Goal: Transaction & Acquisition: Purchase product/service

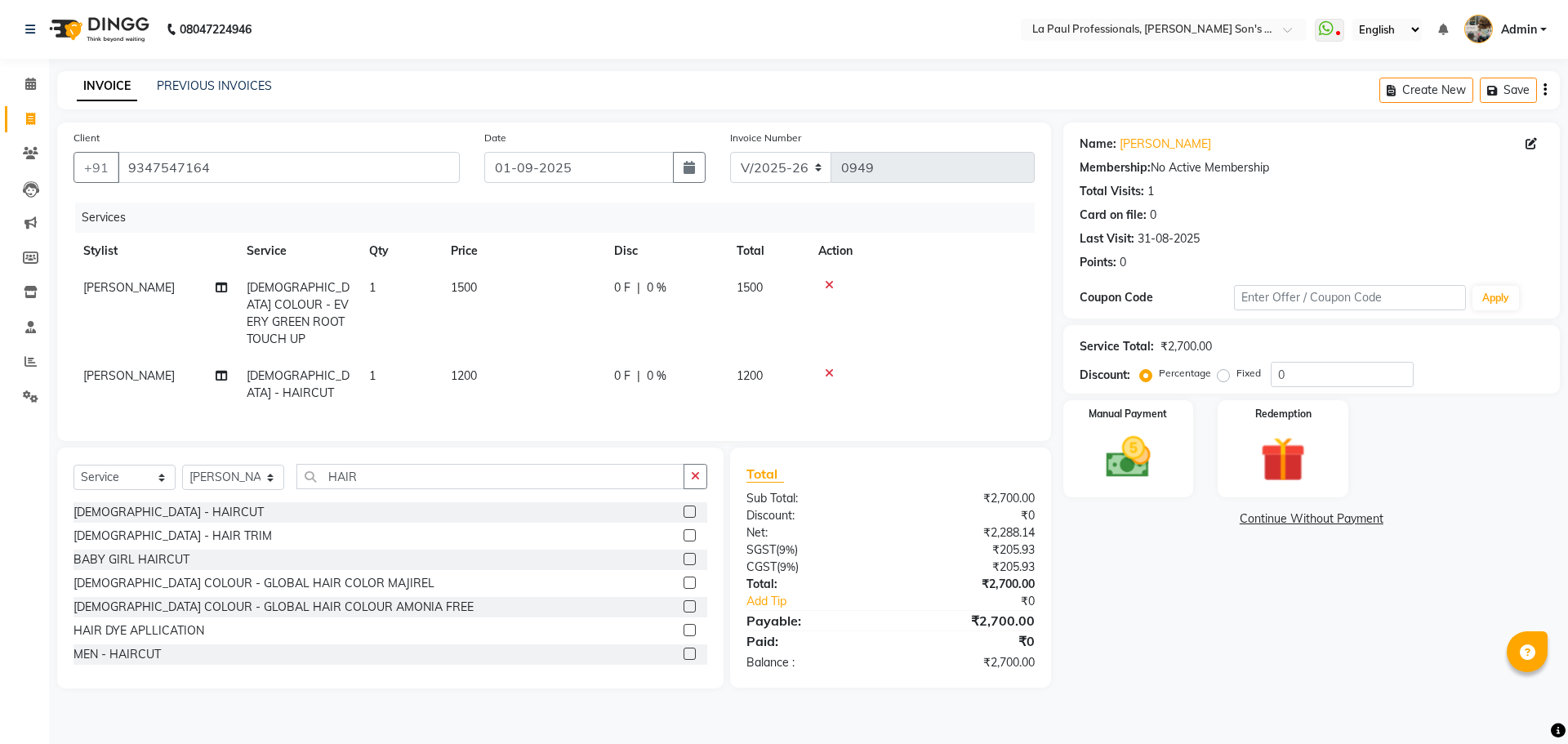
select select "6271"
select select "service"
select select "85209"
click at [238, 426] on div "Client [PHONE_NUMBER] Date [DATE] Invoice Number V/2025 V/[PHONE_NUMBER] Servic…" at bounding box center [554, 282] width 994 height 318
click at [1116, 467] on img at bounding box center [1128, 458] width 76 height 54
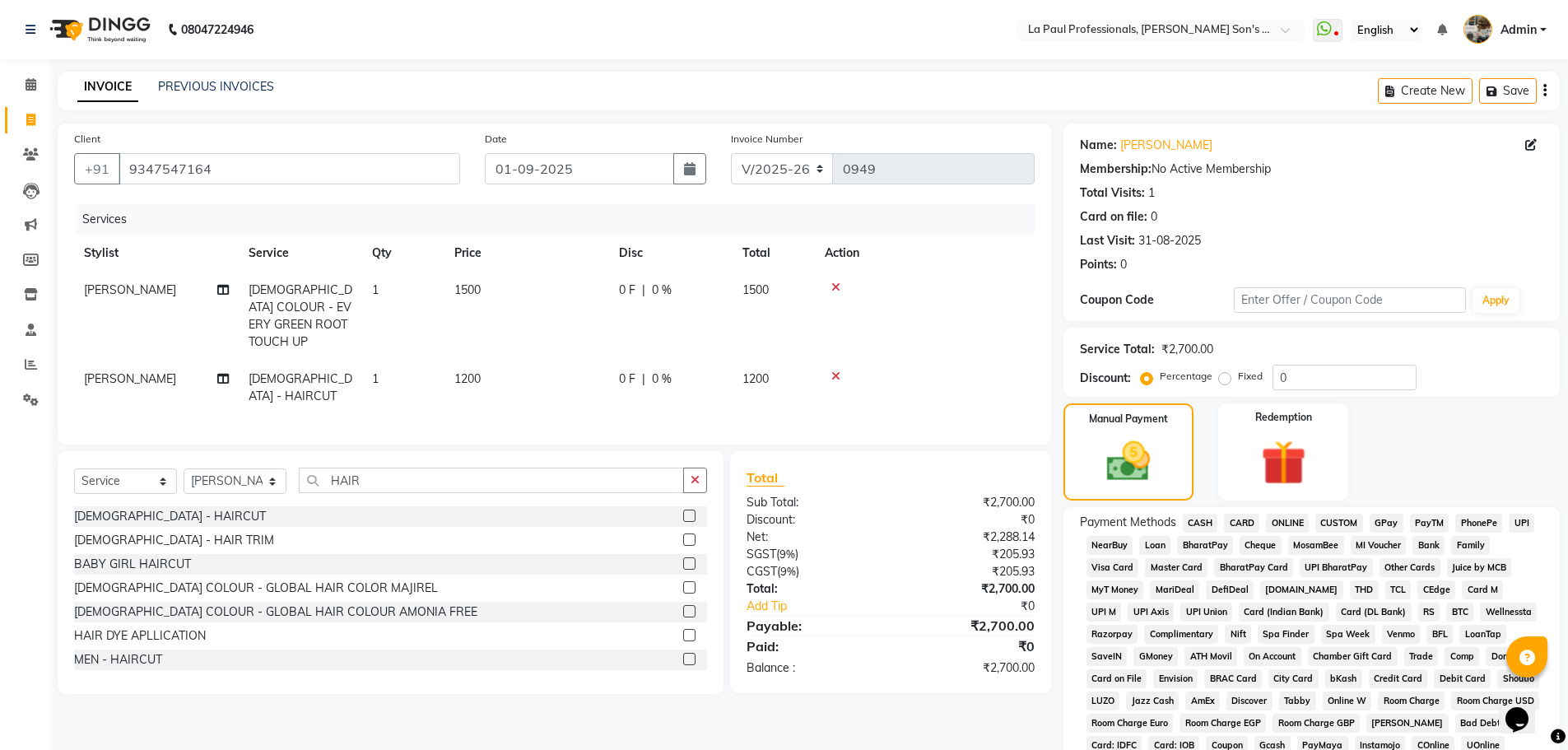
click at [1206, 527] on span "CASH" at bounding box center [1201, 523] width 35 height 19
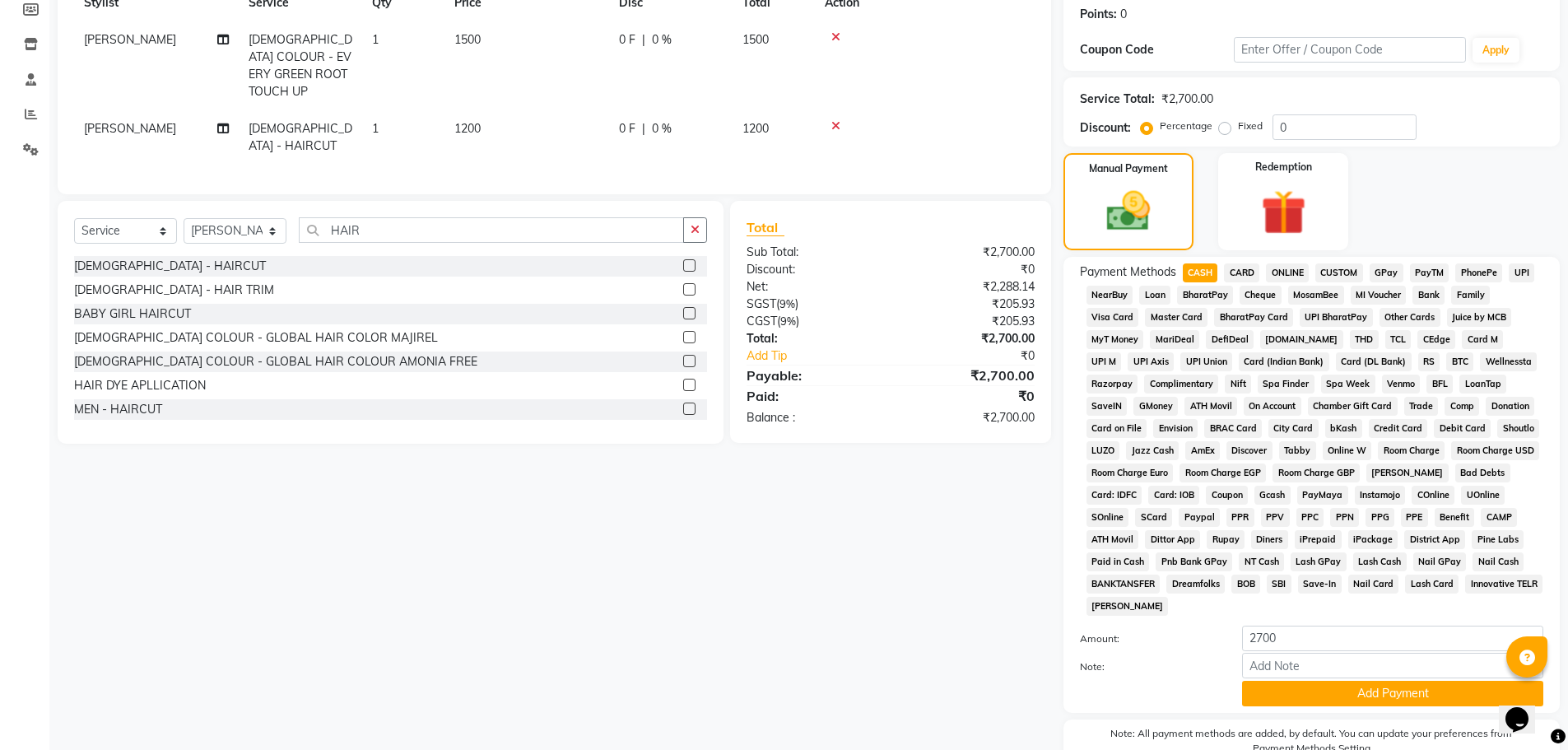
scroll to position [252, 0]
click at [1403, 682] on button "Add Payment" at bounding box center [1392, 691] width 301 height 26
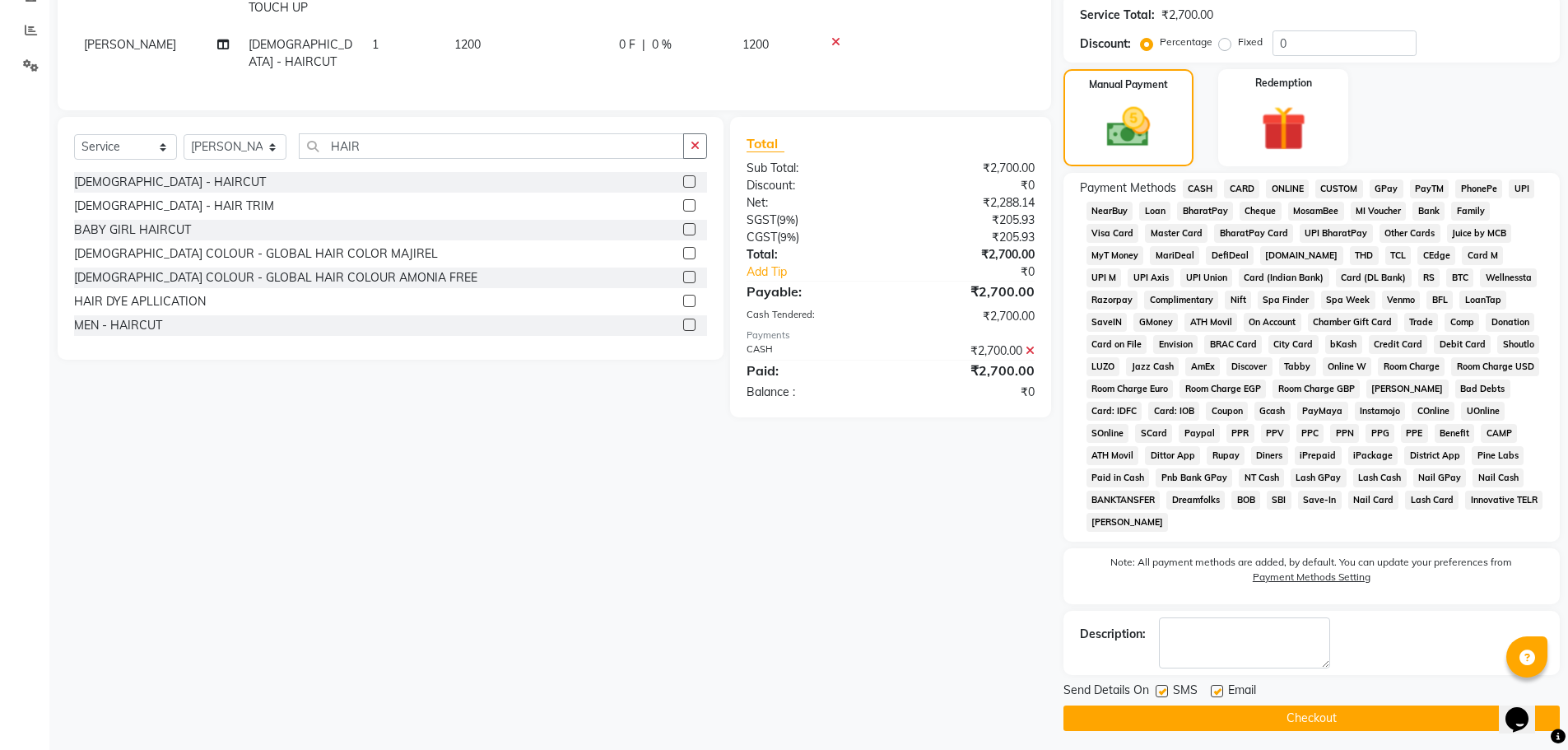
scroll to position [340, 0]
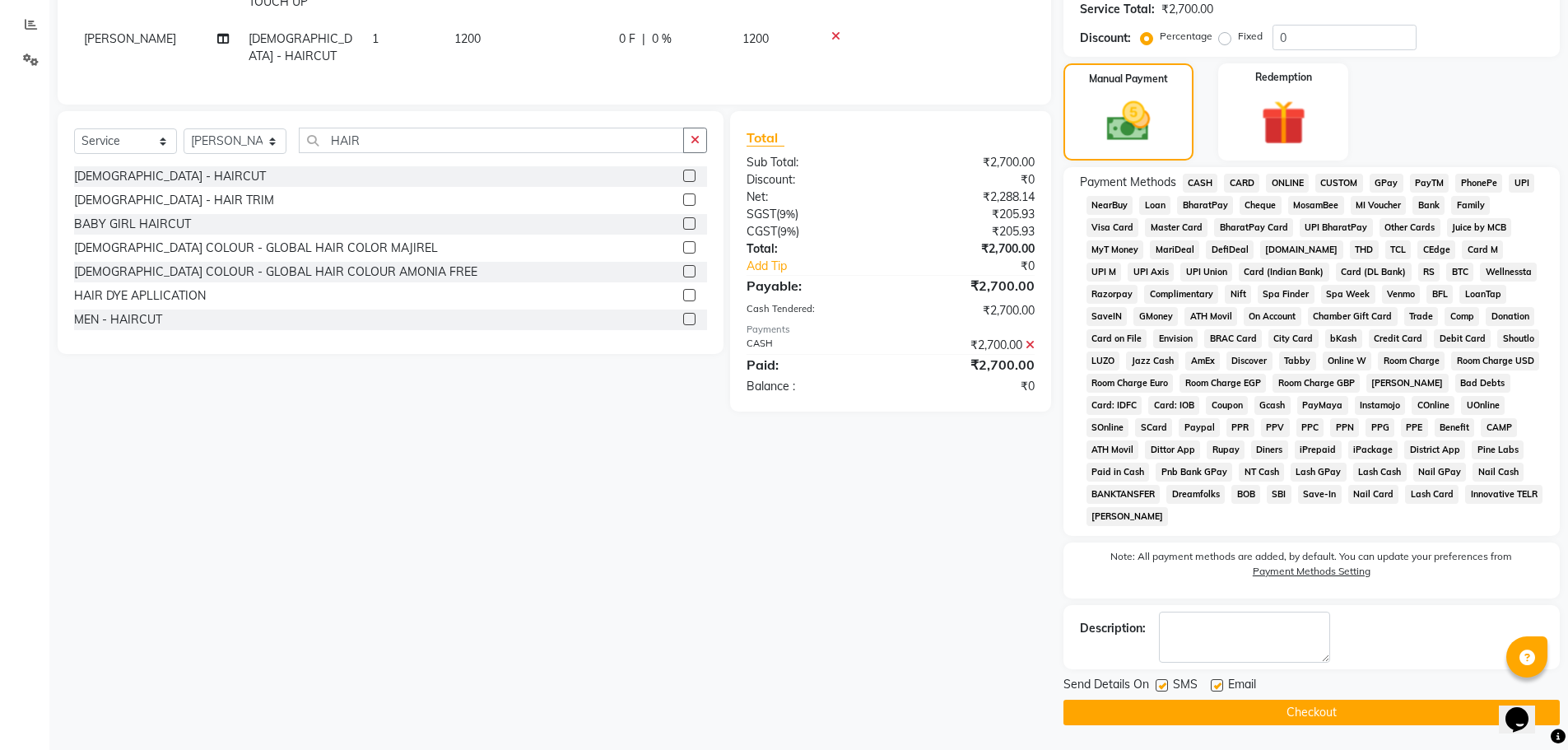
click at [1358, 709] on button "Checkout" at bounding box center [1312, 712] width 497 height 26
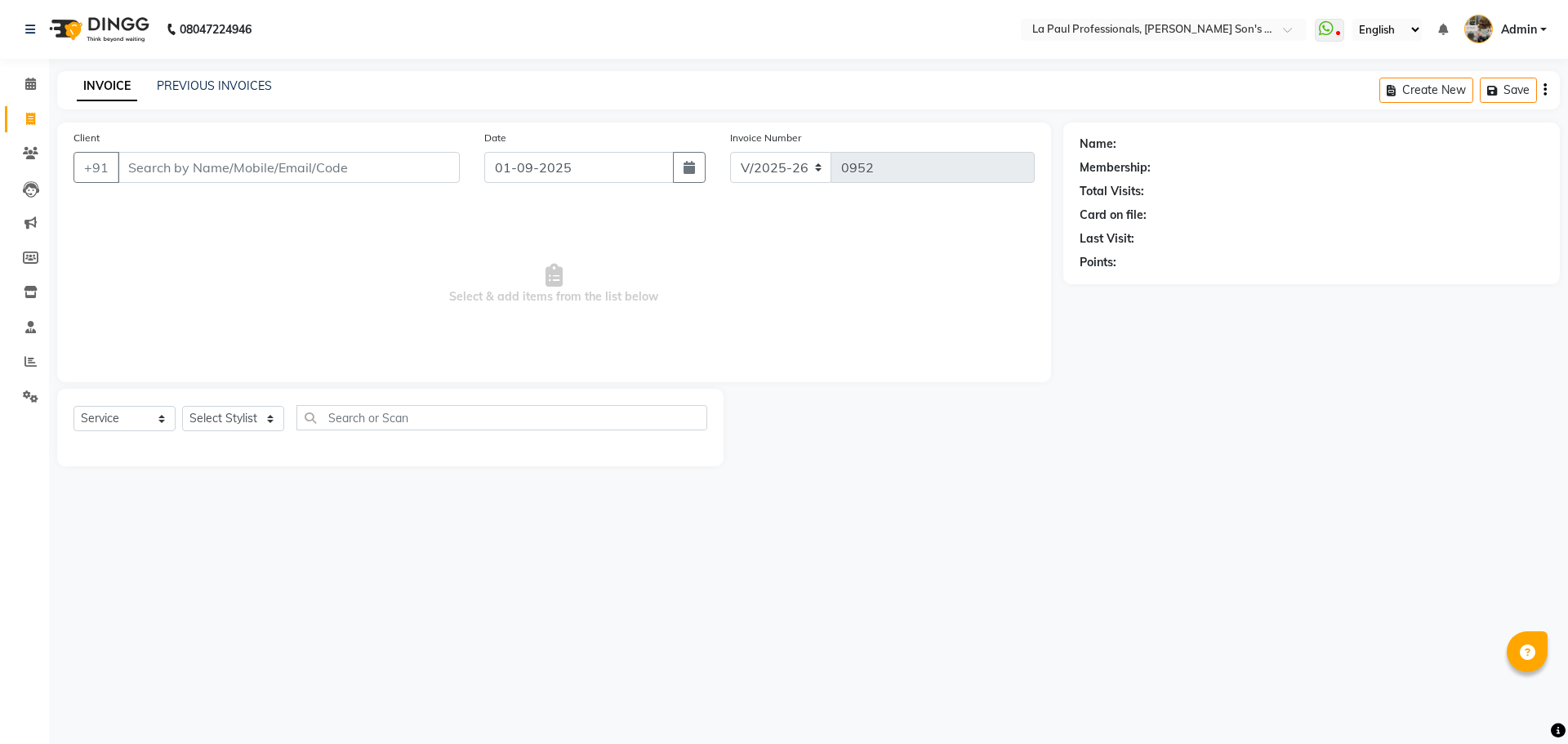
select select "6271"
select select "service"
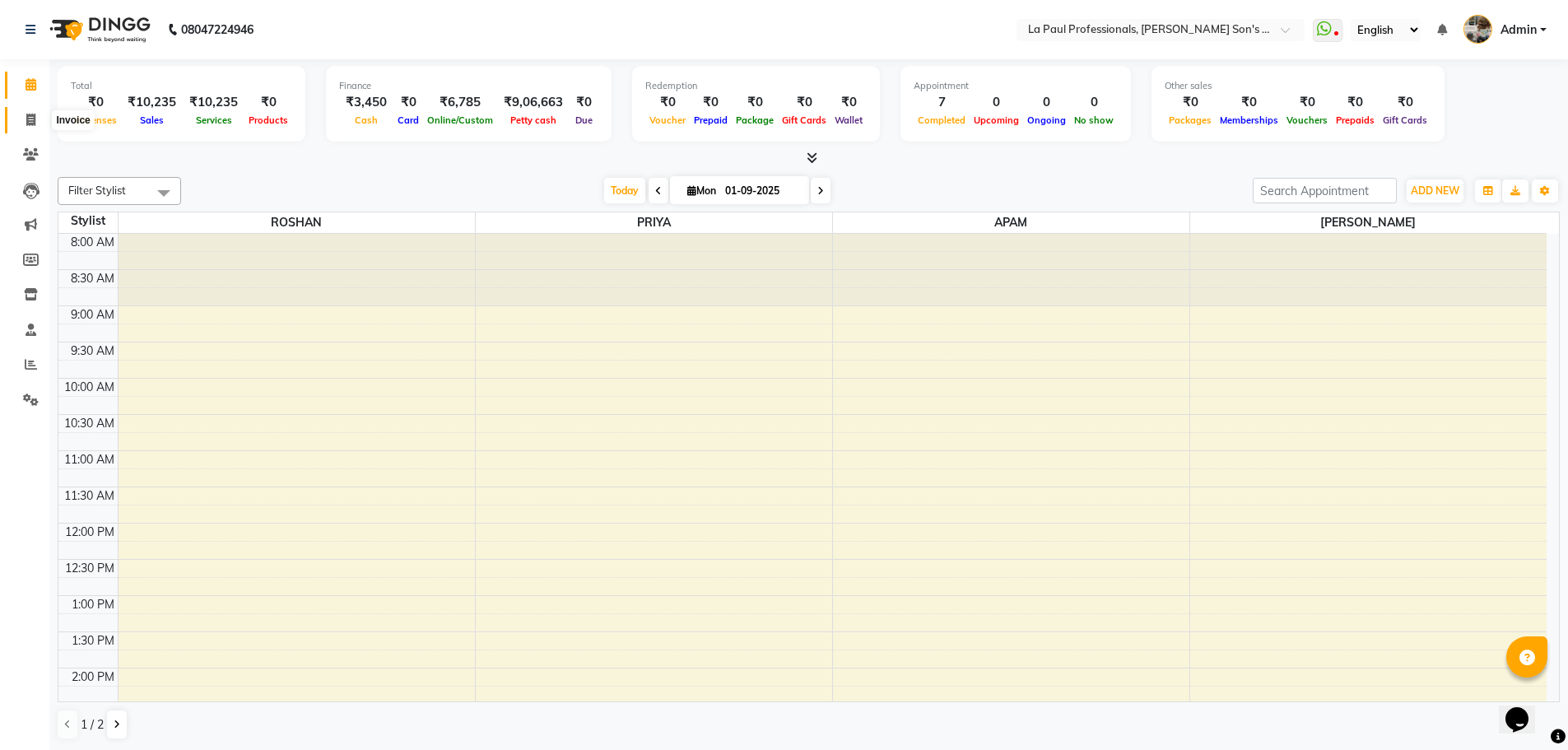
click at [31, 122] on icon at bounding box center [31, 120] width 9 height 12
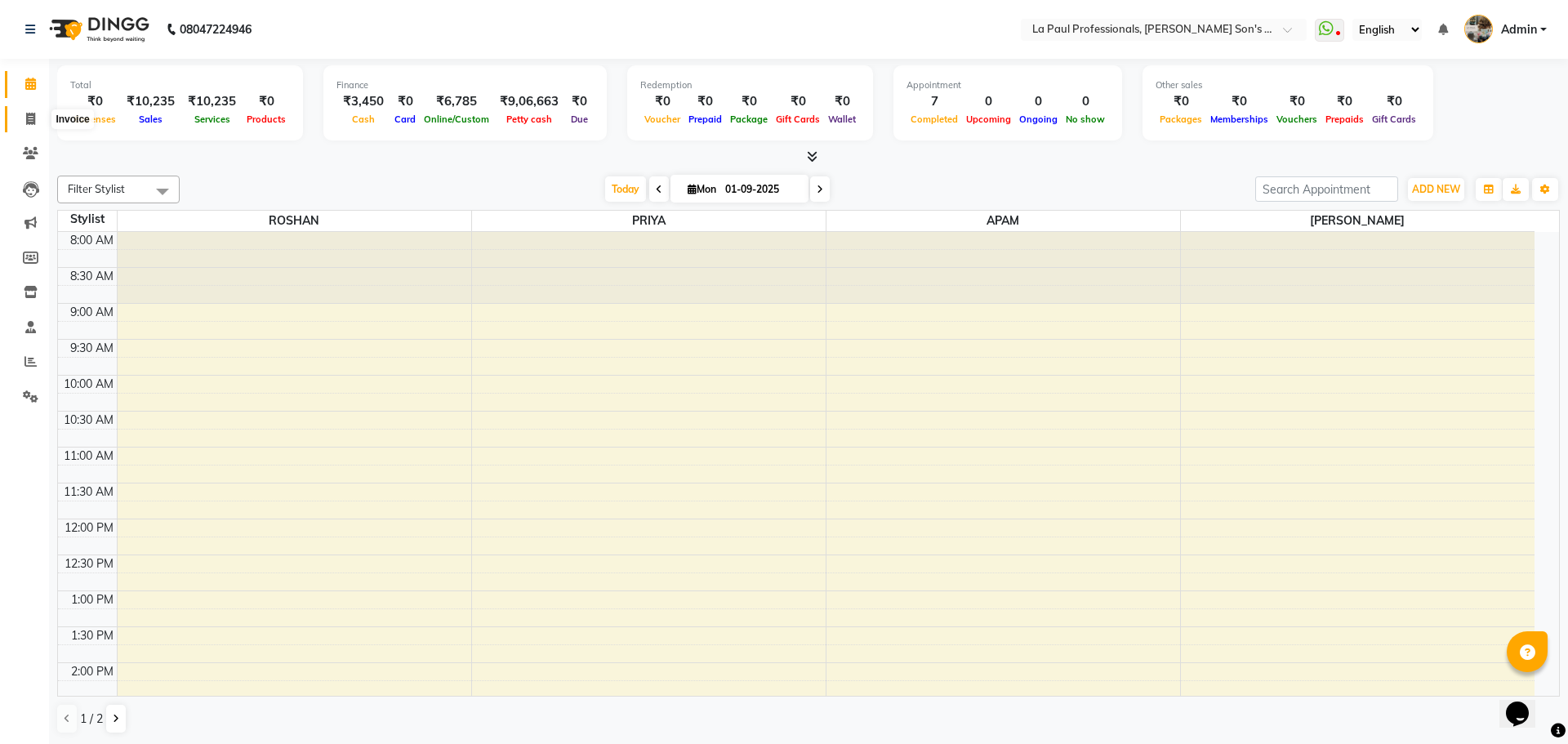
select select "6271"
select select "service"
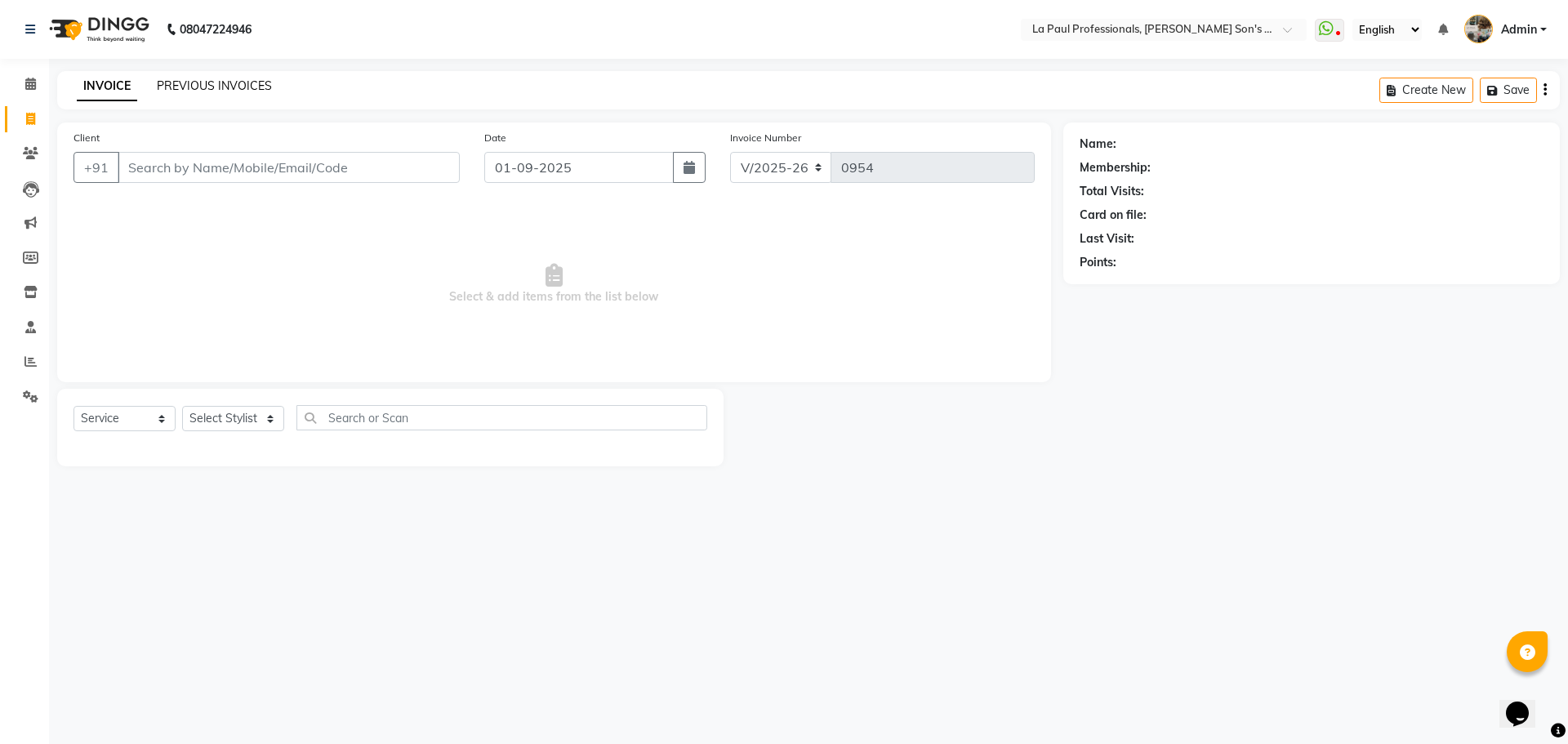
click at [226, 88] on link "PREVIOUS INVOICES" at bounding box center [215, 86] width 115 height 15
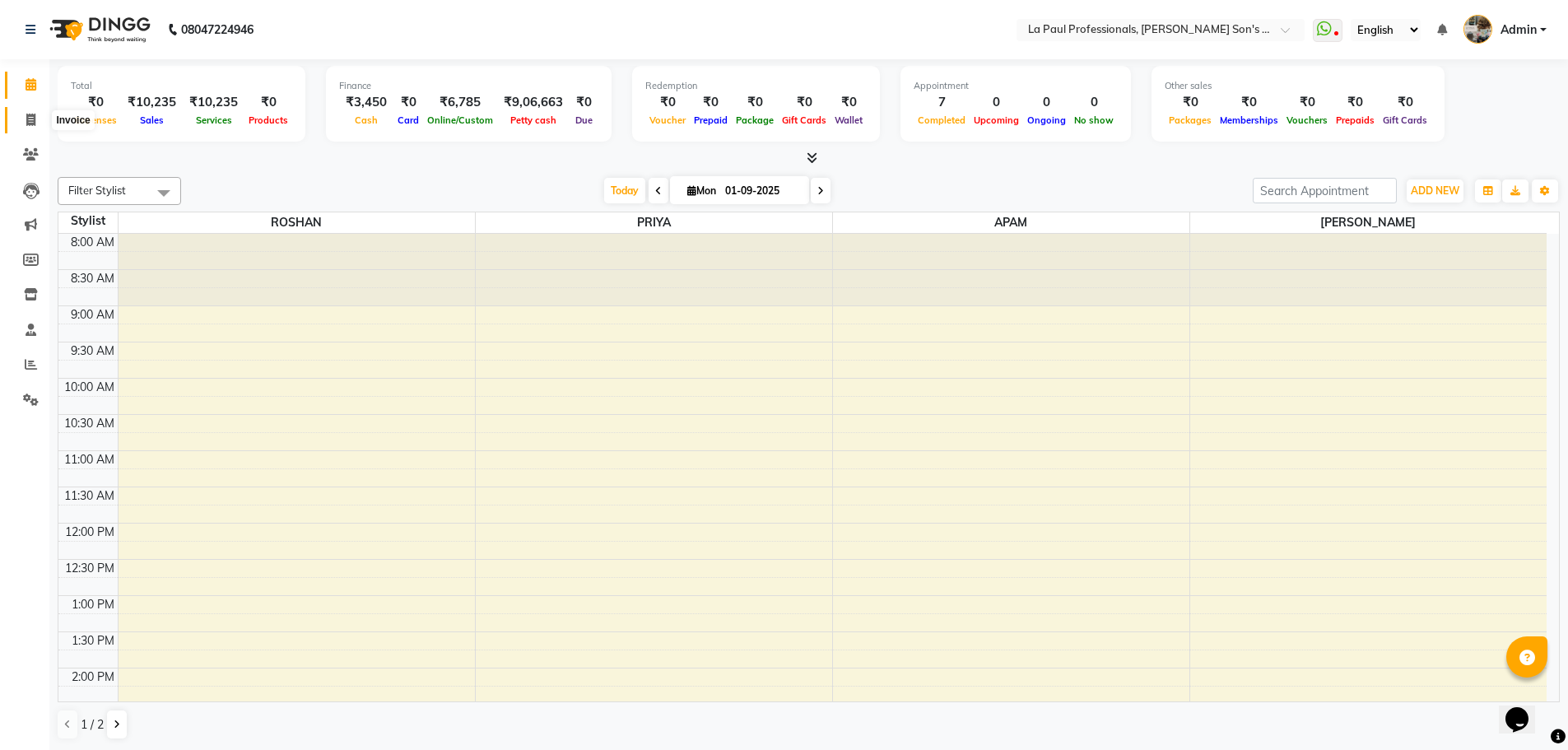
click at [31, 120] on icon at bounding box center [31, 120] width 9 height 12
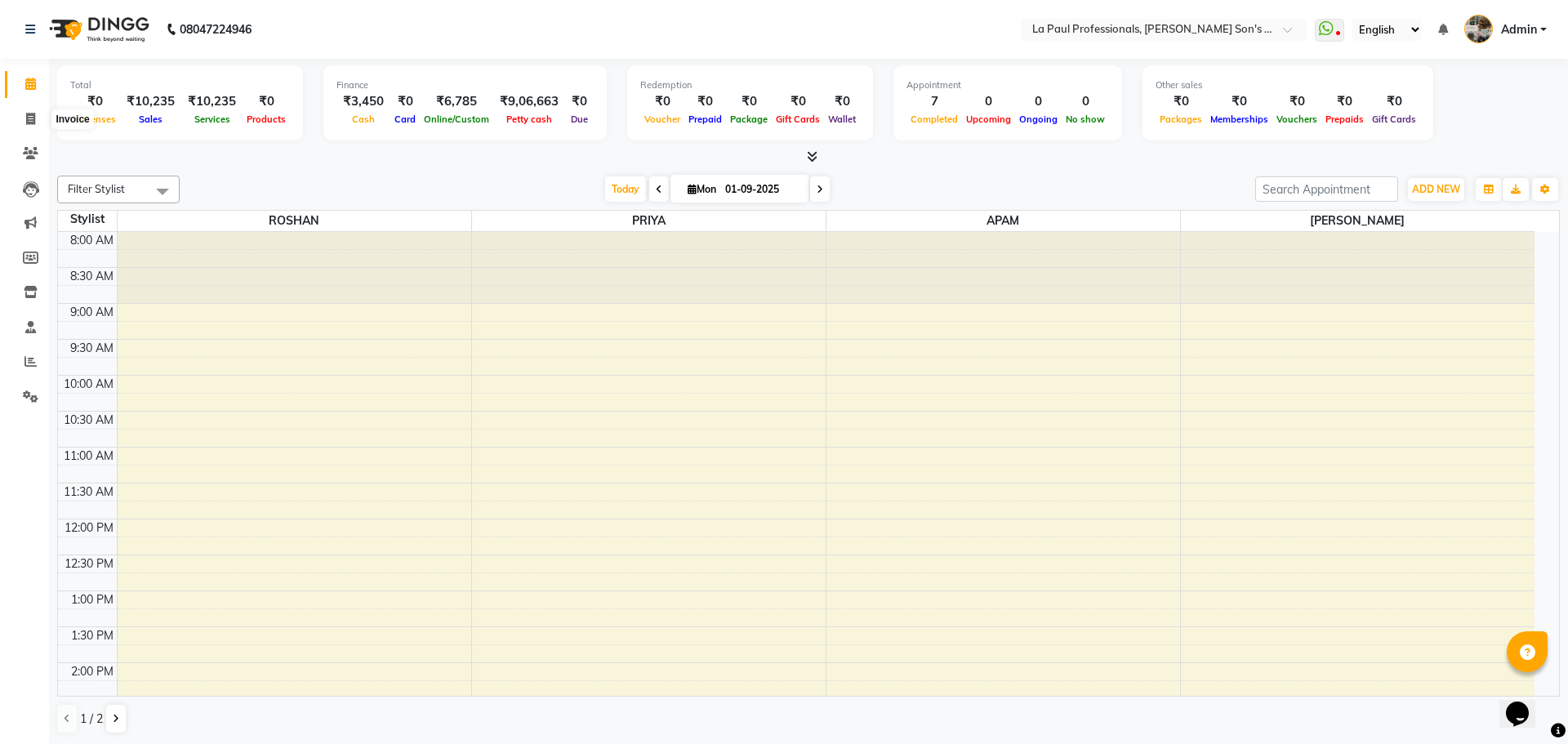
select select "service"
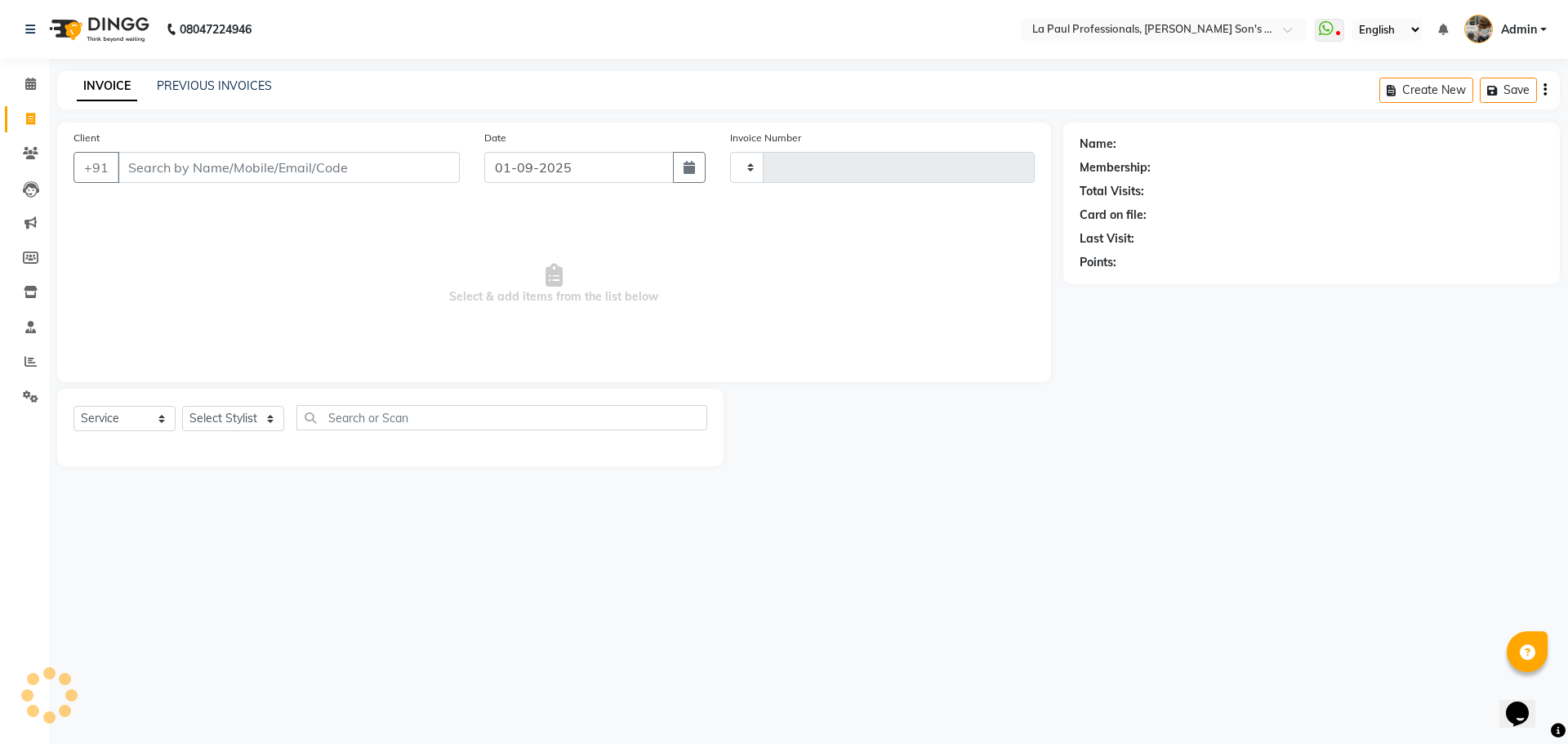
type input "0954"
select select "6271"
click at [222, 169] on input "Client" at bounding box center [289, 168] width 342 height 31
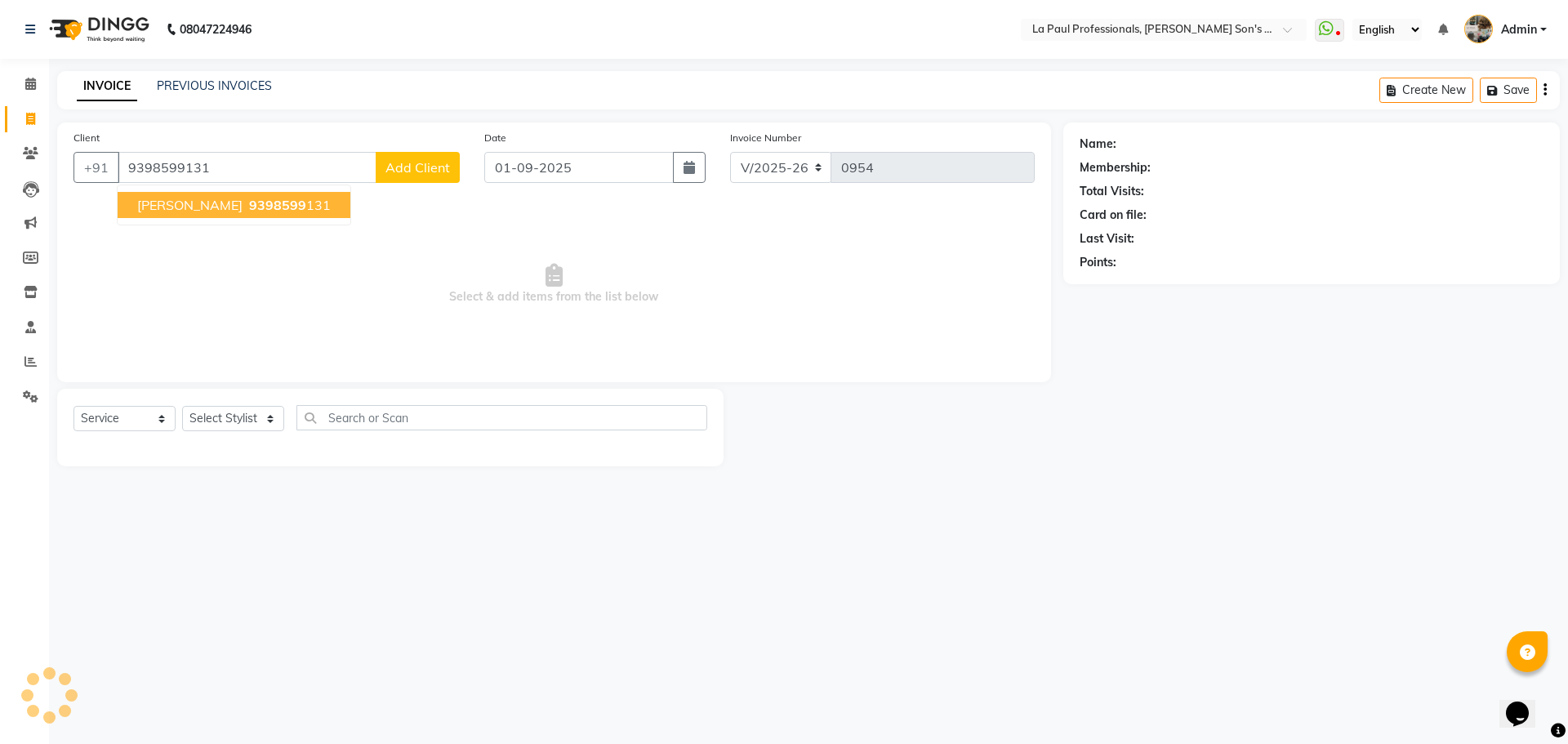
type input "9398599131"
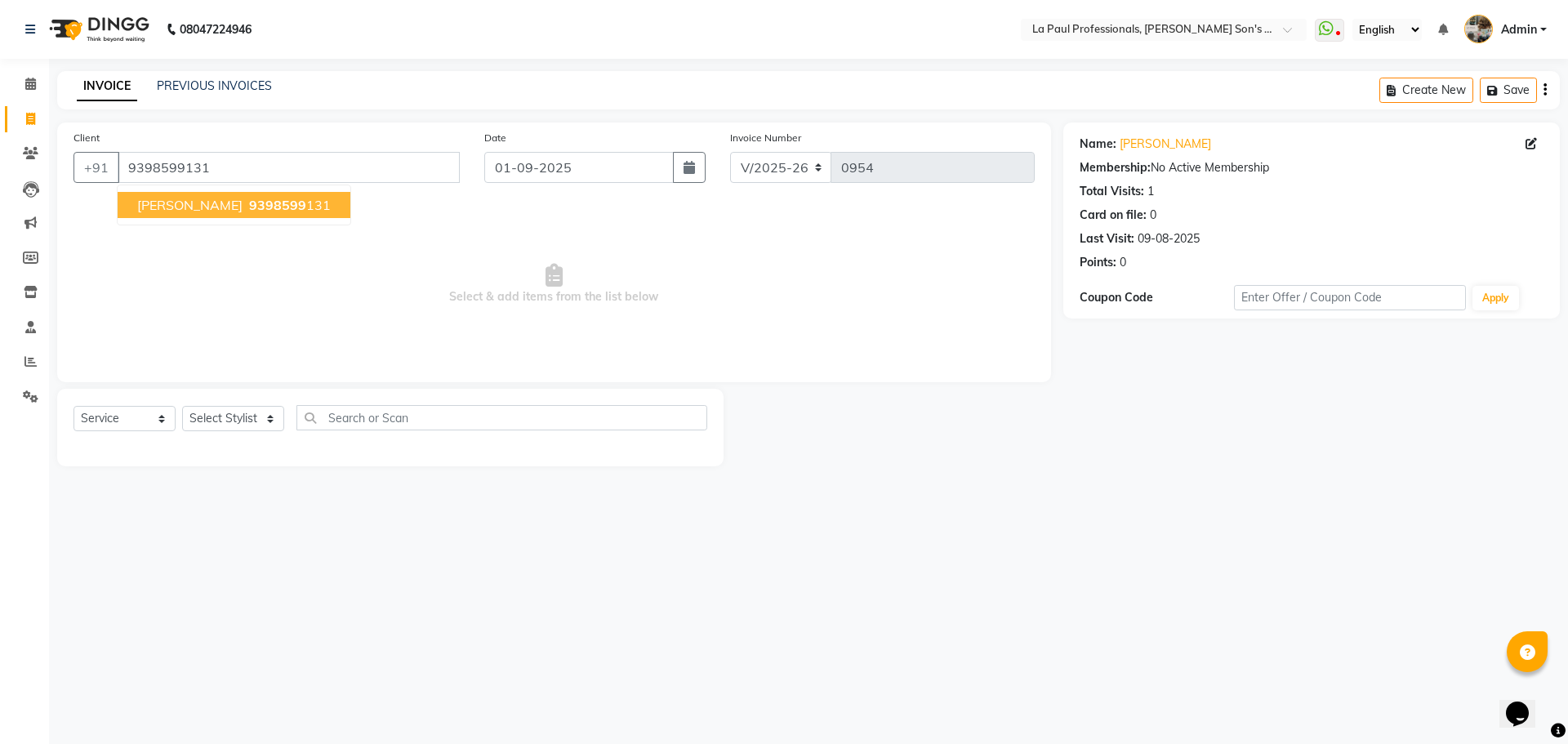
click at [242, 211] on span "AYESHA PARVEEN" at bounding box center [190, 205] width 106 height 16
click at [246, 420] on select "Select Stylist APAM IVA GAGAN PRIYA ROSHAN SANJU SASA SONU" at bounding box center [233, 418] width 102 height 25
select select "48213"
click at [182, 406] on select "Select Stylist APAM IVA GAGAN PRIYA ROSHAN SANJU SASA SONU" at bounding box center [233, 418] width 102 height 25
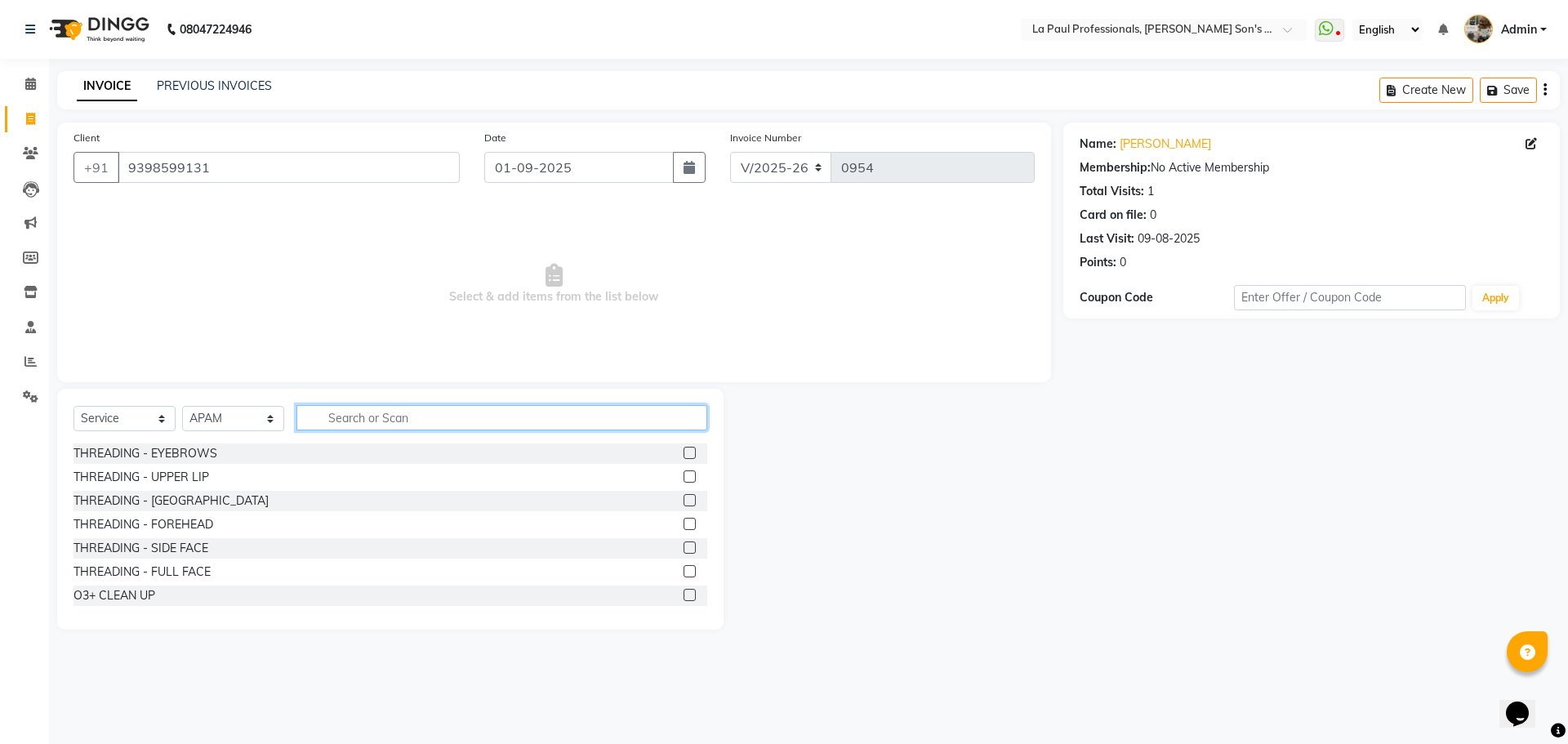
click at [417, 422] on input "text" at bounding box center [502, 417] width 411 height 25
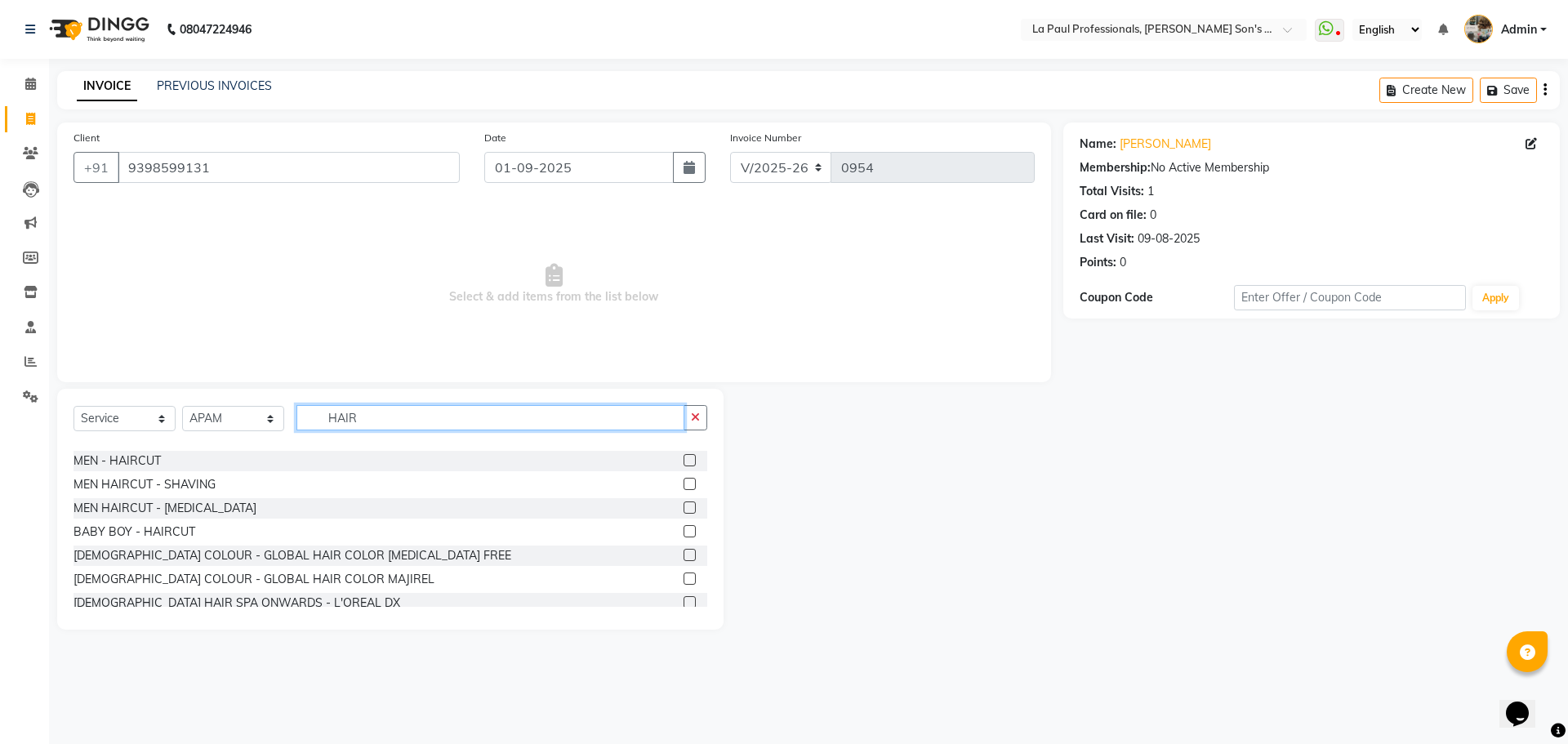
scroll to position [164, 0]
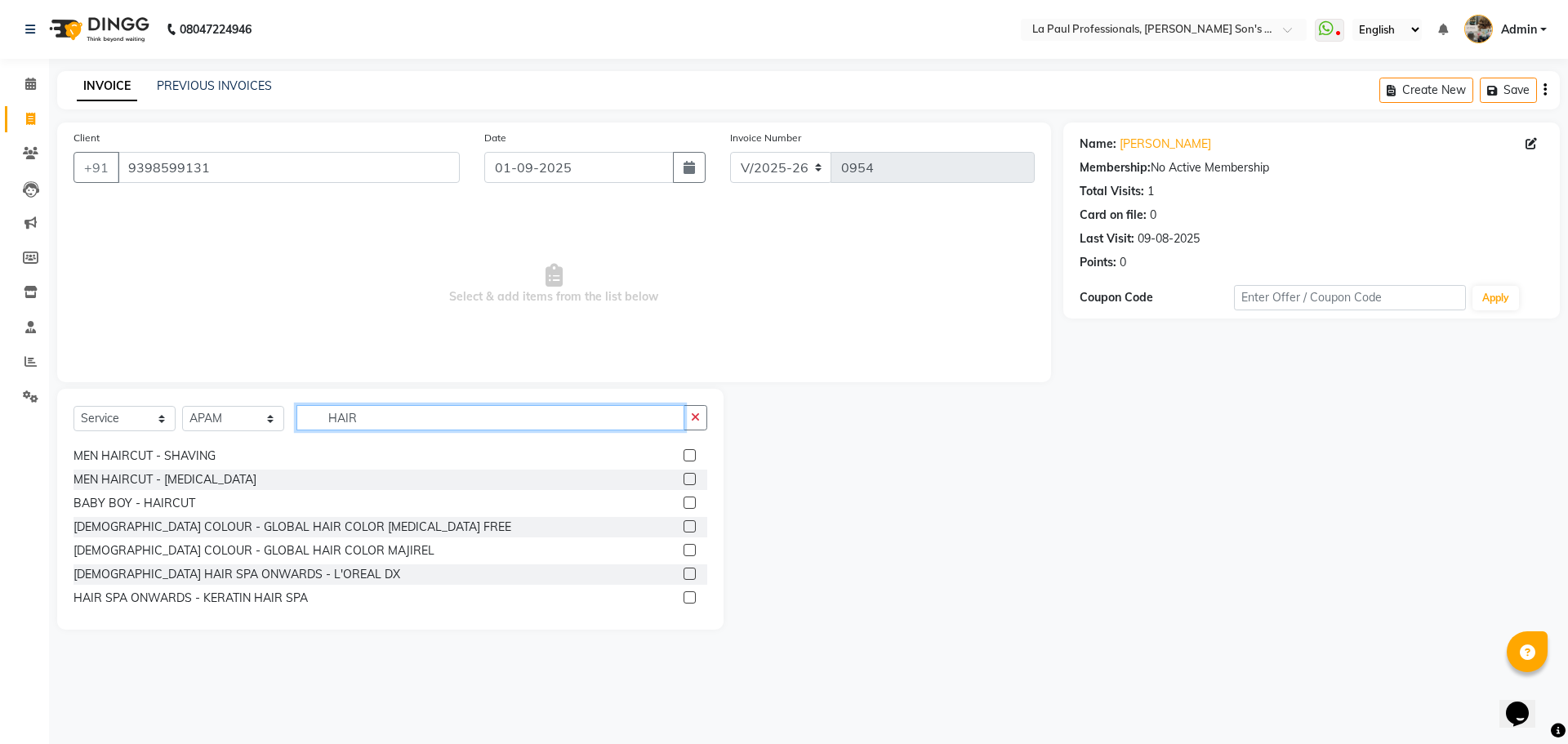
type input "HAIR"
click at [684, 599] on label at bounding box center [689, 597] width 12 height 12
click at [684, 599] on input "checkbox" at bounding box center [689, 597] width 11 height 11
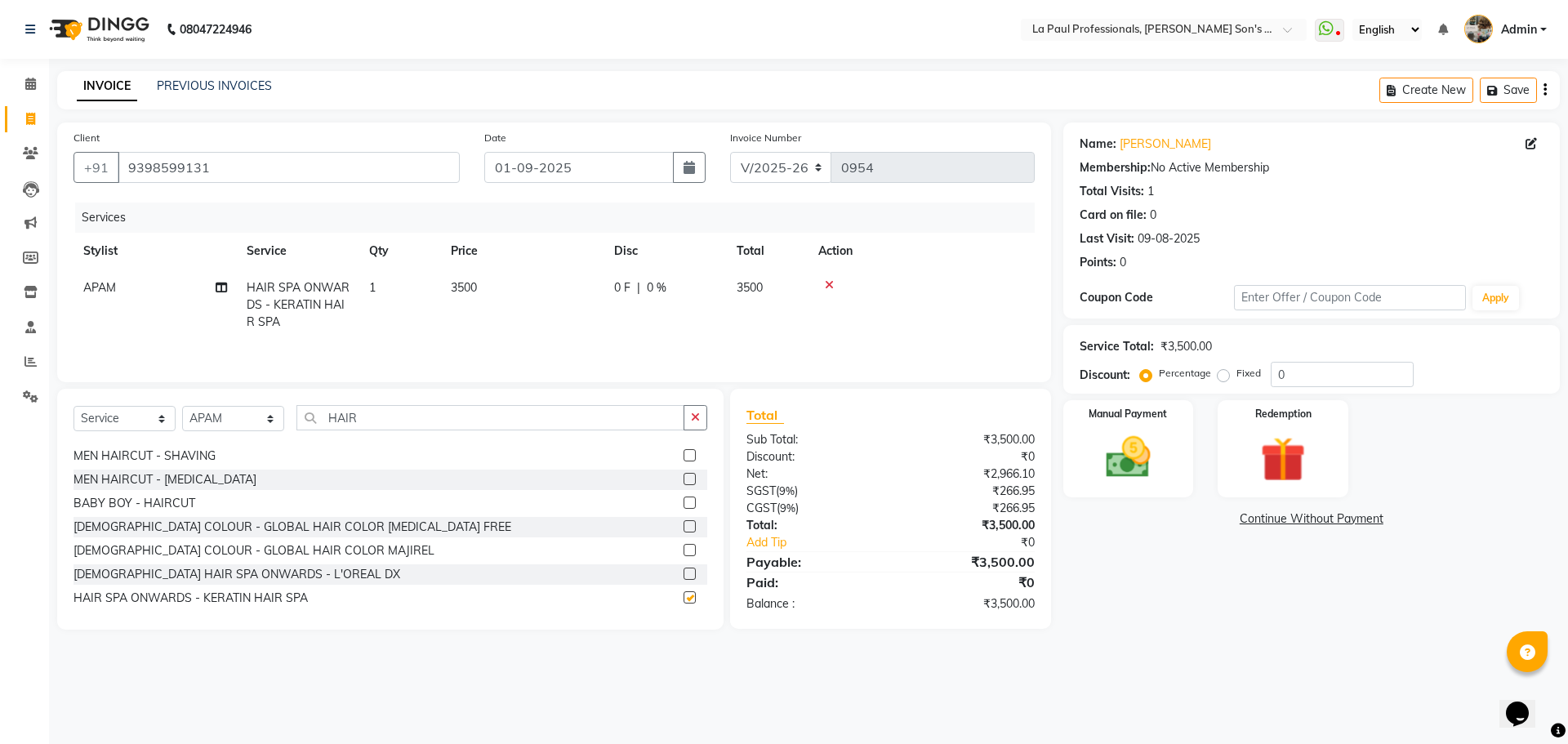
checkbox input "false"
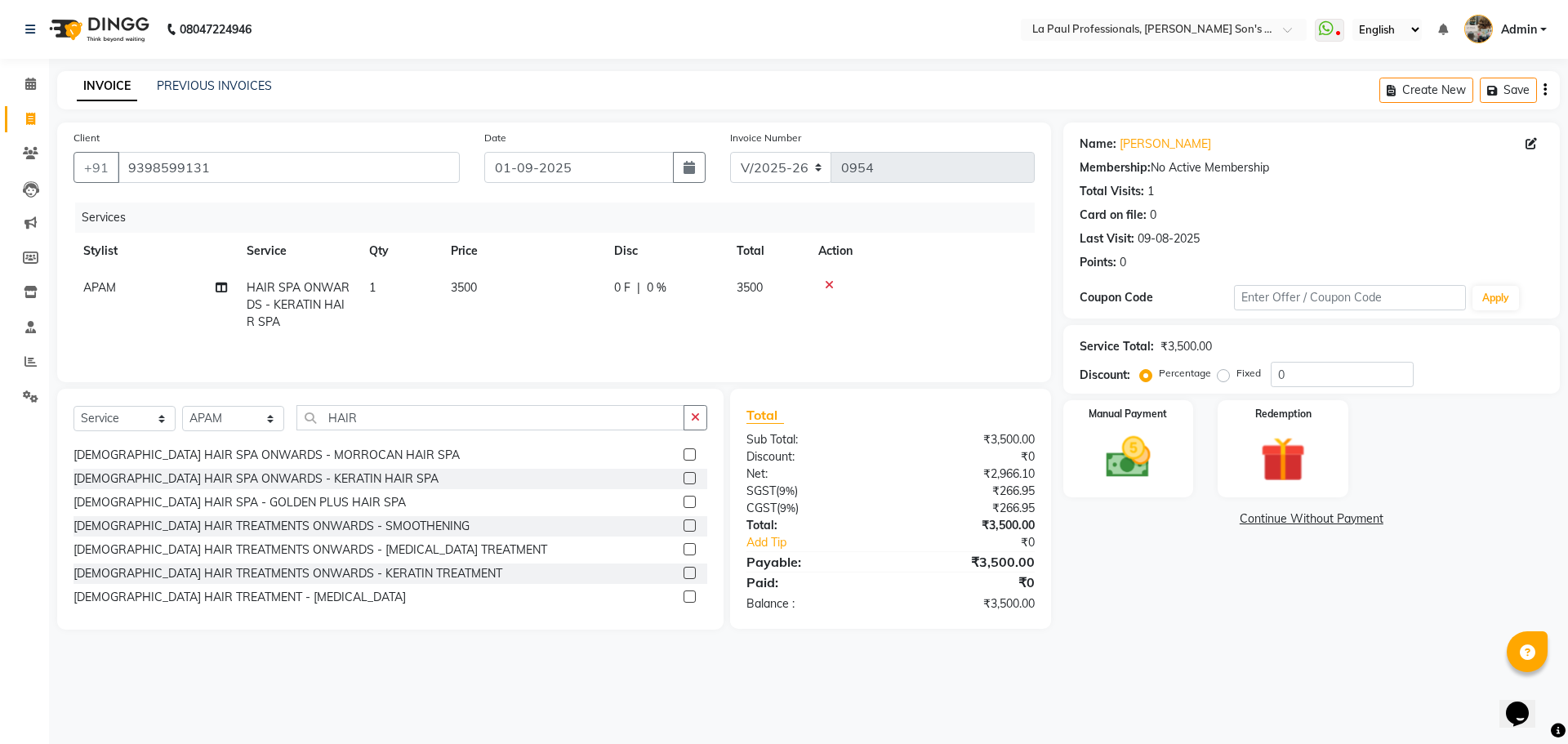
scroll to position [858, 0]
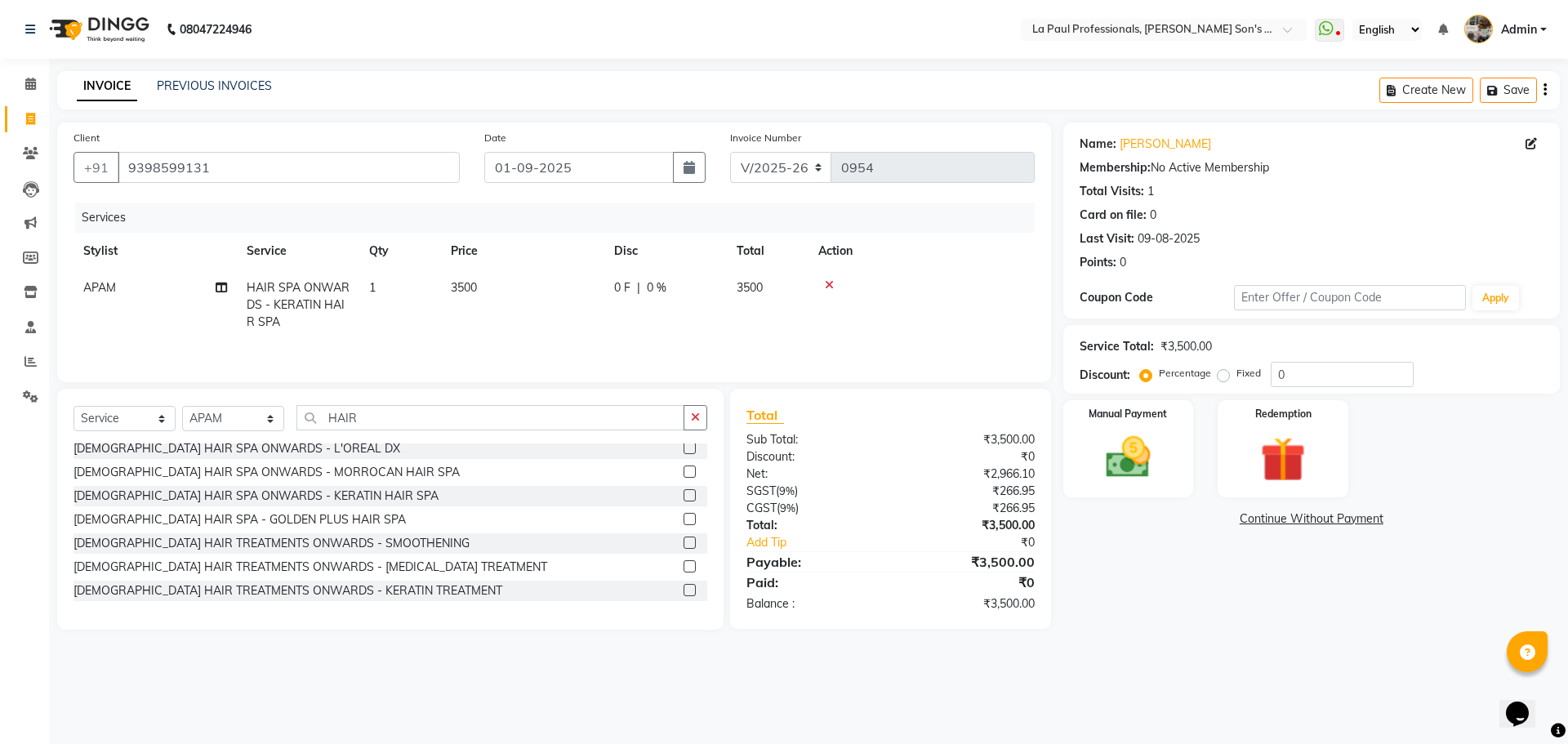
click at [684, 517] on label at bounding box center [689, 519] width 12 height 12
click at [684, 517] on input "checkbox" at bounding box center [689, 520] width 11 height 11
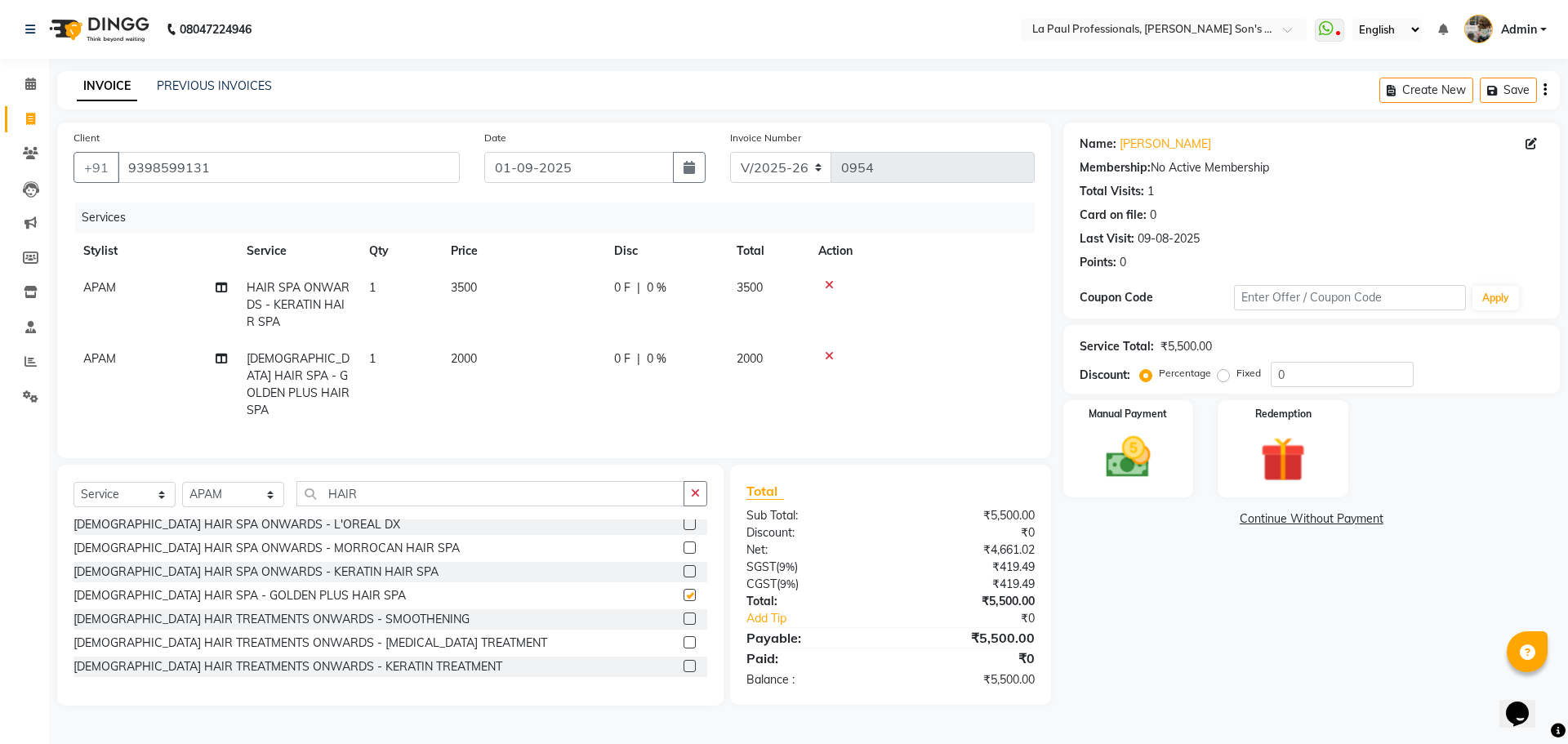
checkbox input "false"
click at [829, 282] on icon at bounding box center [829, 285] width 9 height 11
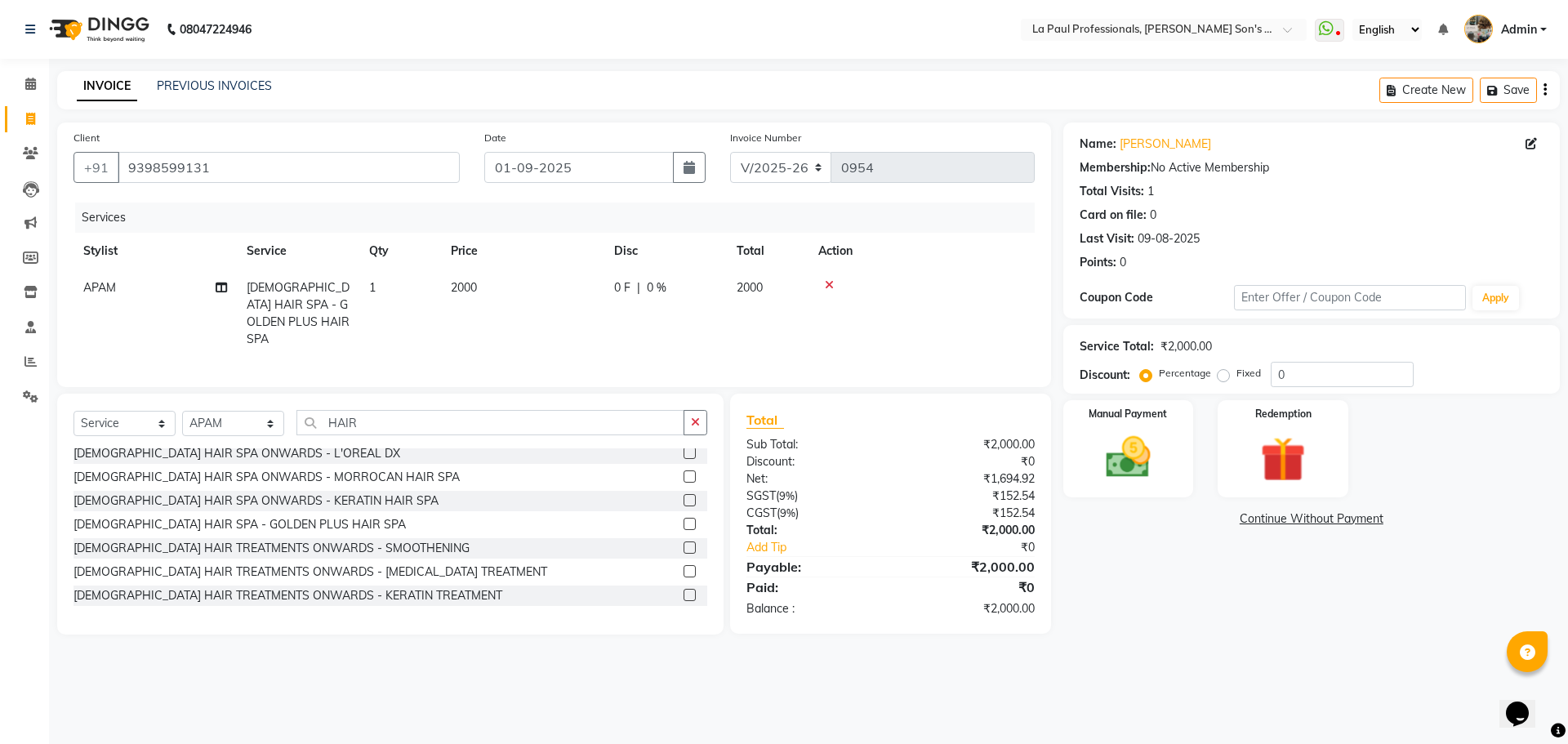
click at [477, 286] on span "2000" at bounding box center [464, 287] width 26 height 15
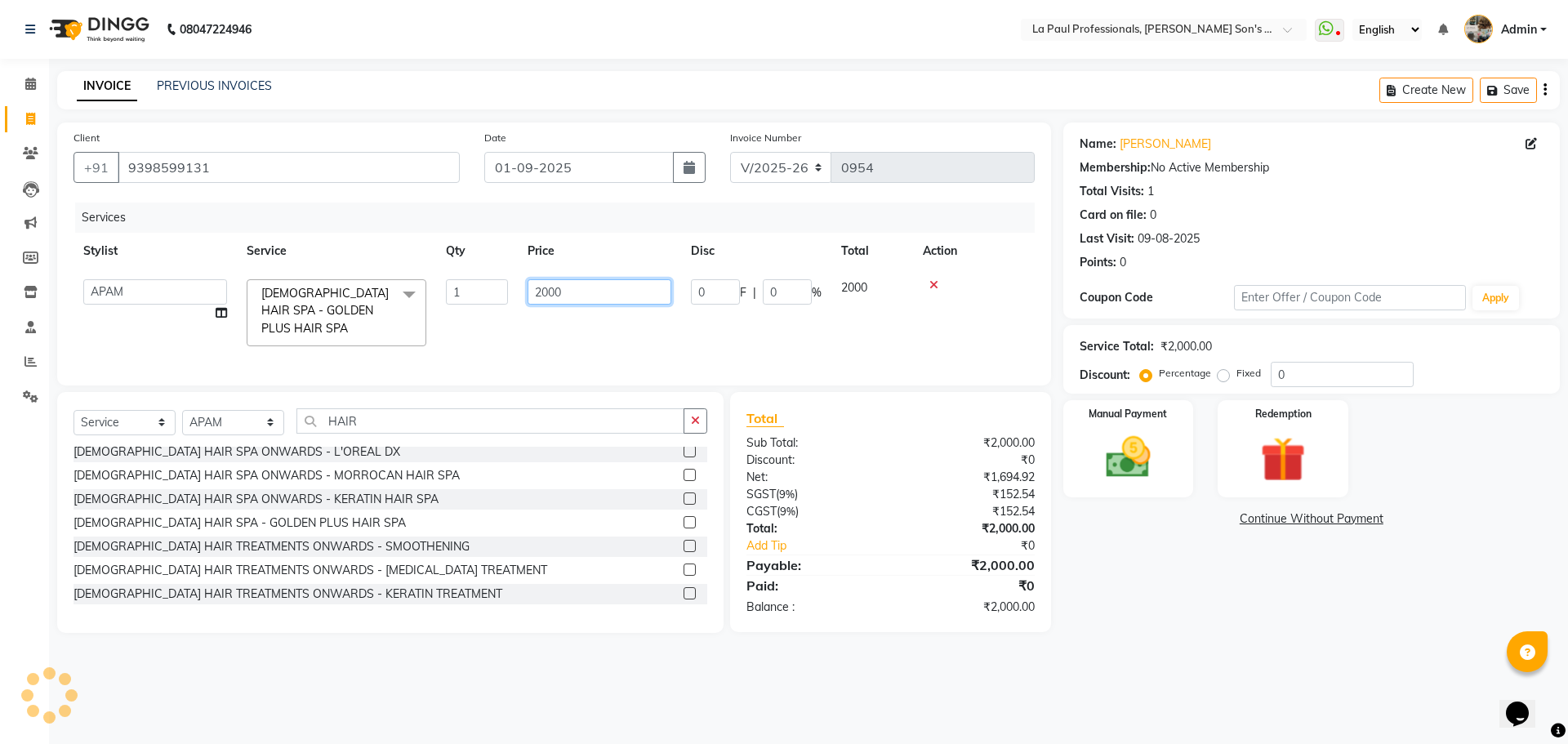
click at [564, 287] on input "2000" at bounding box center [599, 291] width 144 height 25
type input "2"
type input "2500"
click at [860, 286] on tr "APAM IVA GAGAN PRIYA ROSHAN SANJU SASA SONU MALE HAIR SPA - GOLDEN PLUS HAIR SP…" at bounding box center [554, 313] width 961 height 87
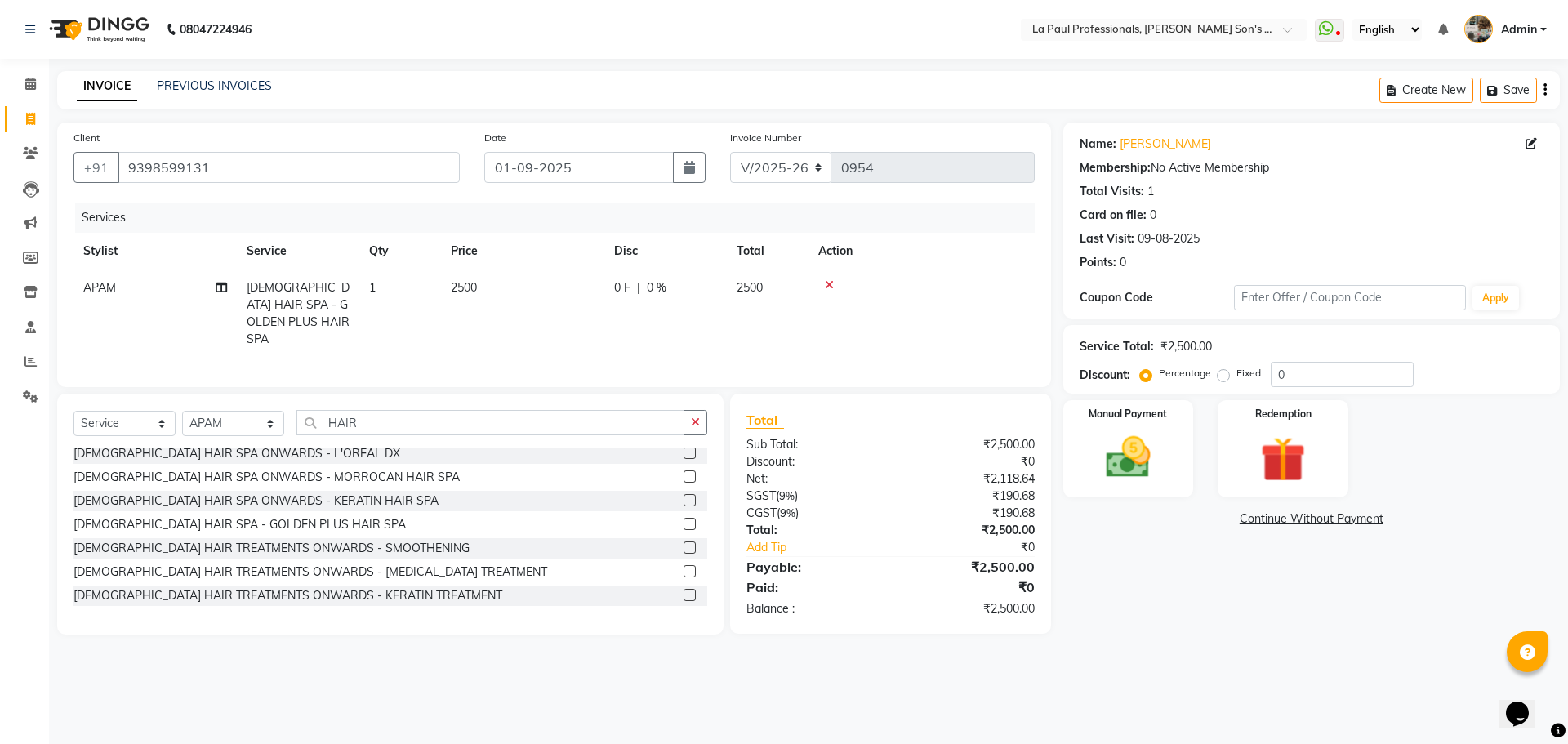
click at [892, 285] on div at bounding box center [922, 285] width 206 height 11
click at [129, 382] on div "Client +91 9398599131 Date 01-09-2025 Invoice Number V/2025 V/2025-26 0954 Serv…" at bounding box center [554, 379] width 1019 height 512
click at [111, 411] on select "Select Service Product Membership Package Voucher Prepaid Gift Card" at bounding box center [124, 423] width 102 height 25
select select "product"
click at [74, 411] on select "Select Service Product Membership Package Voucher Prepaid Gift Card" at bounding box center [124, 423] width 102 height 25
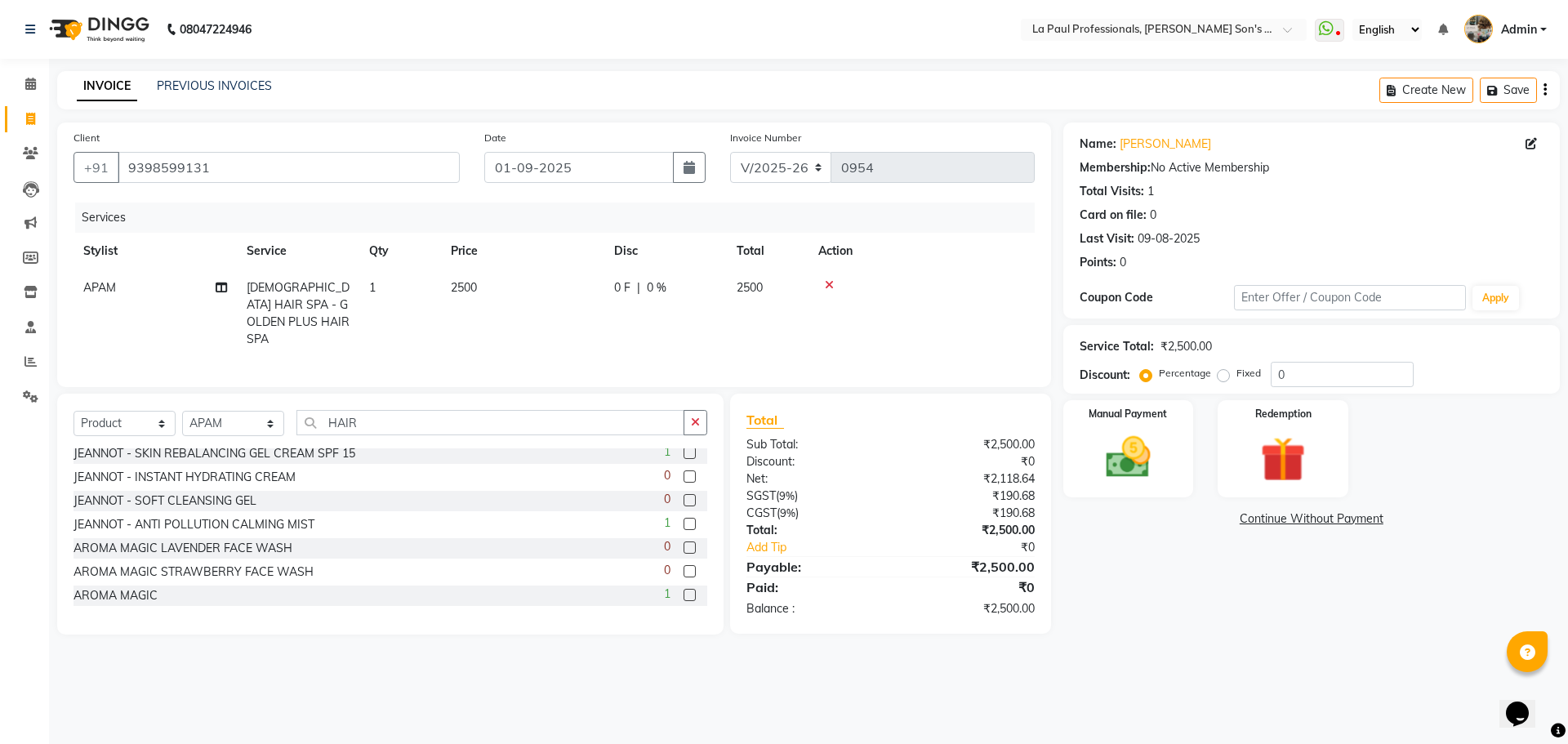
click at [418, 404] on div "Select Service Product Membership Package Voucher Prepaid Gift Card Select Styl…" at bounding box center [391, 514] width 667 height 241
click at [430, 404] on div "Select Service Product Membership Package Voucher Prepaid Gift Card Select Styl…" at bounding box center [391, 514] width 667 height 241
click at [452, 413] on input "HAIR" at bounding box center [490, 422] width 388 height 25
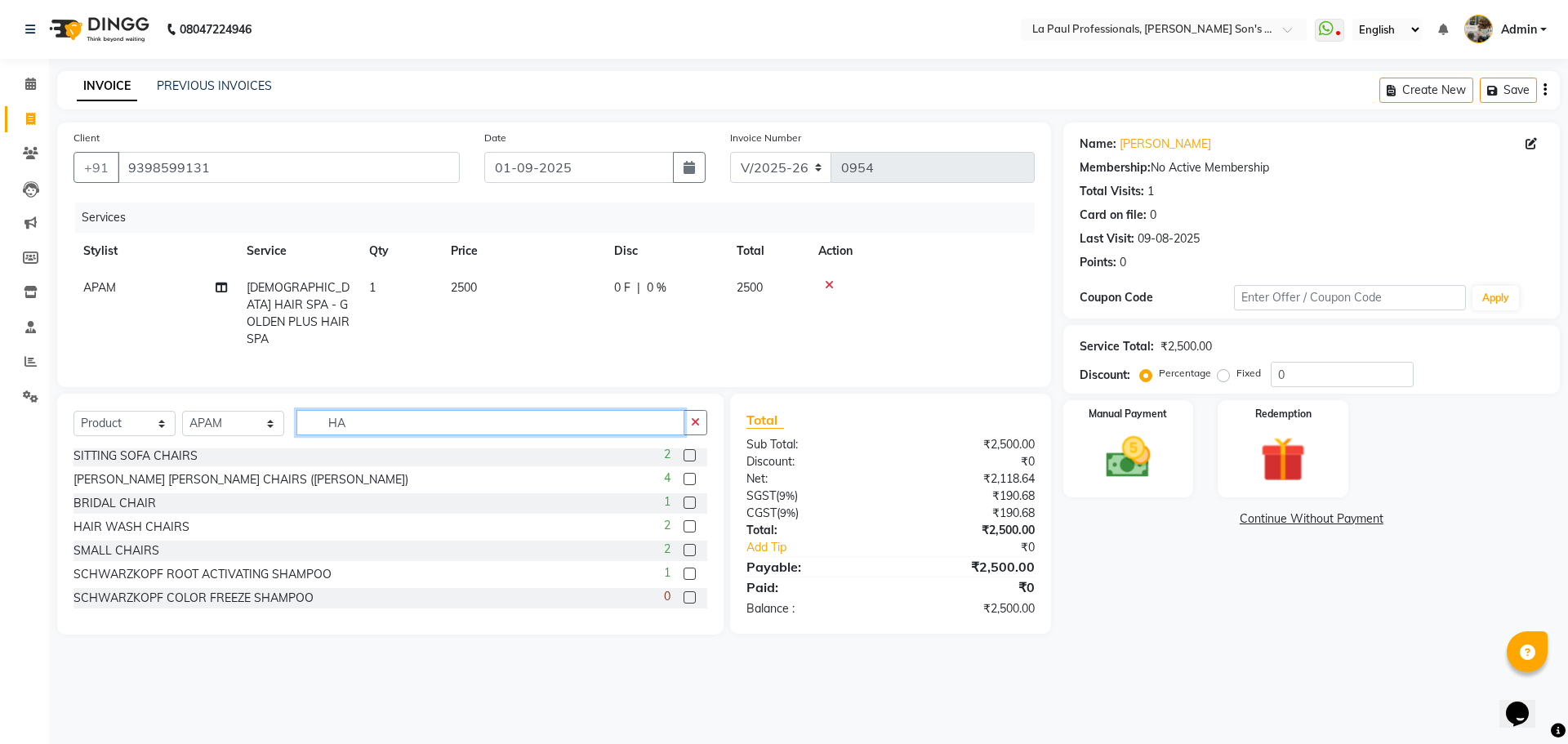
type input "H"
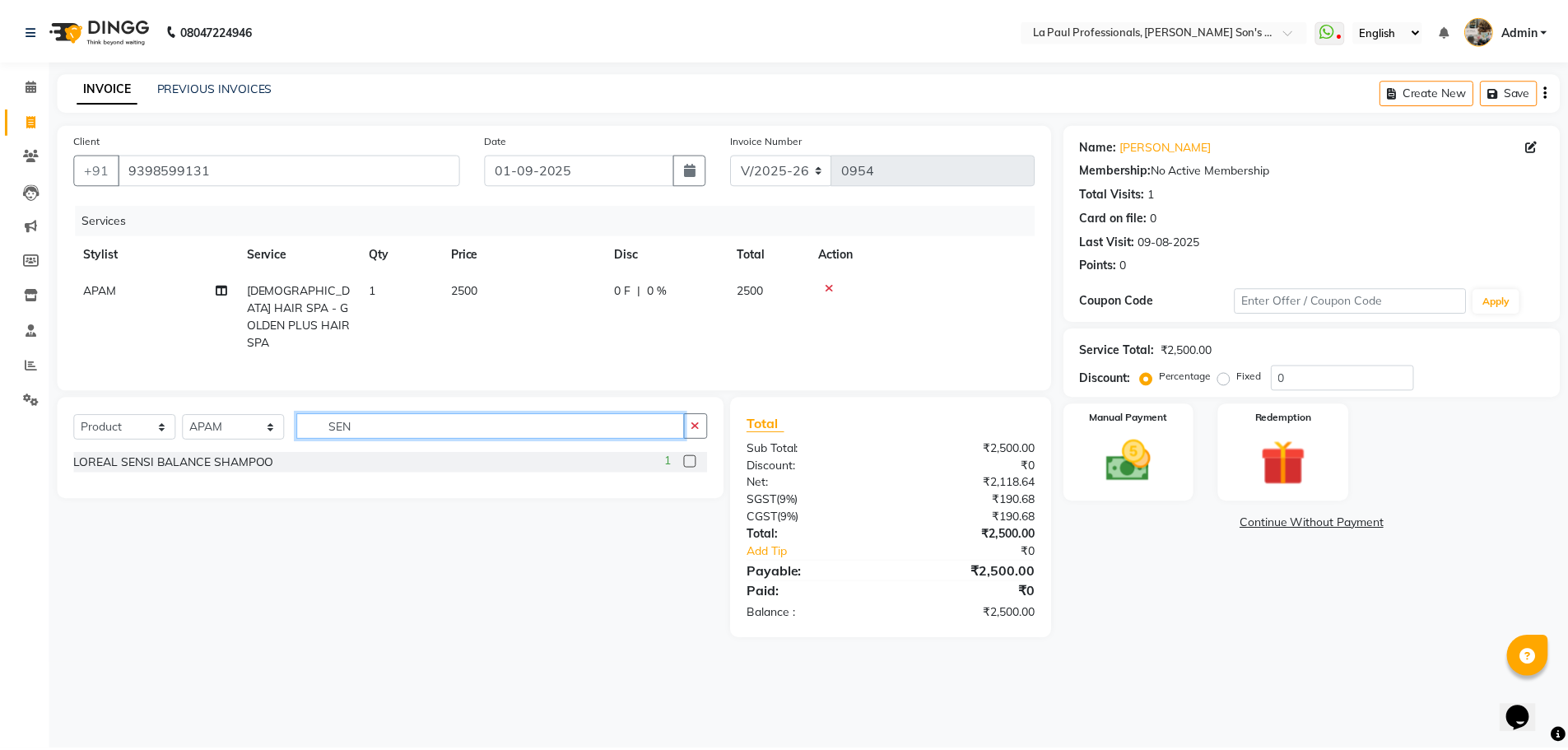
scroll to position [0, 0]
type input "SENSI"
click at [692, 457] on label at bounding box center [695, 461] width 12 height 12
click at [692, 457] on input "checkbox" at bounding box center [694, 462] width 11 height 11
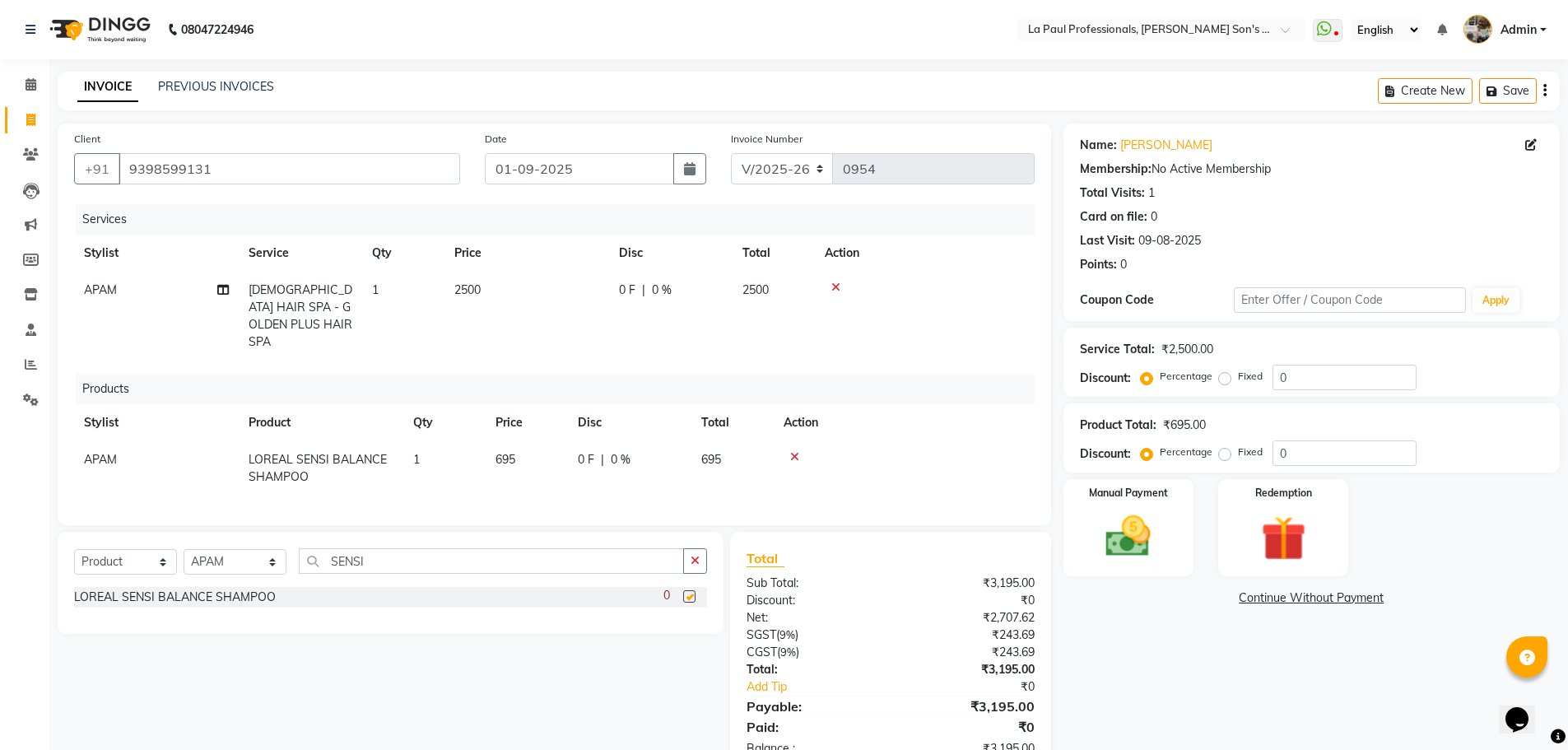
checkbox input "false"
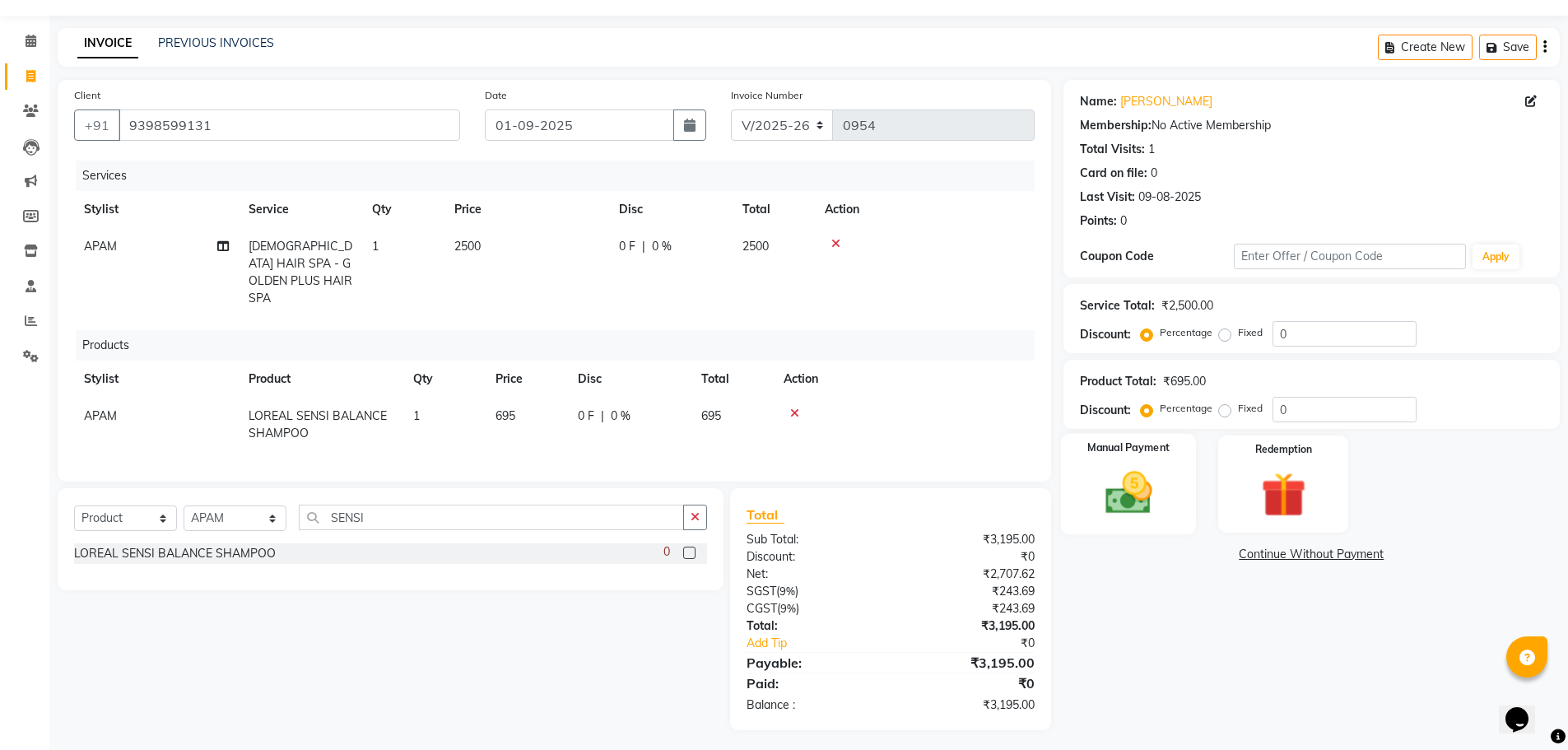
click at [1128, 501] on img at bounding box center [1129, 493] width 76 height 54
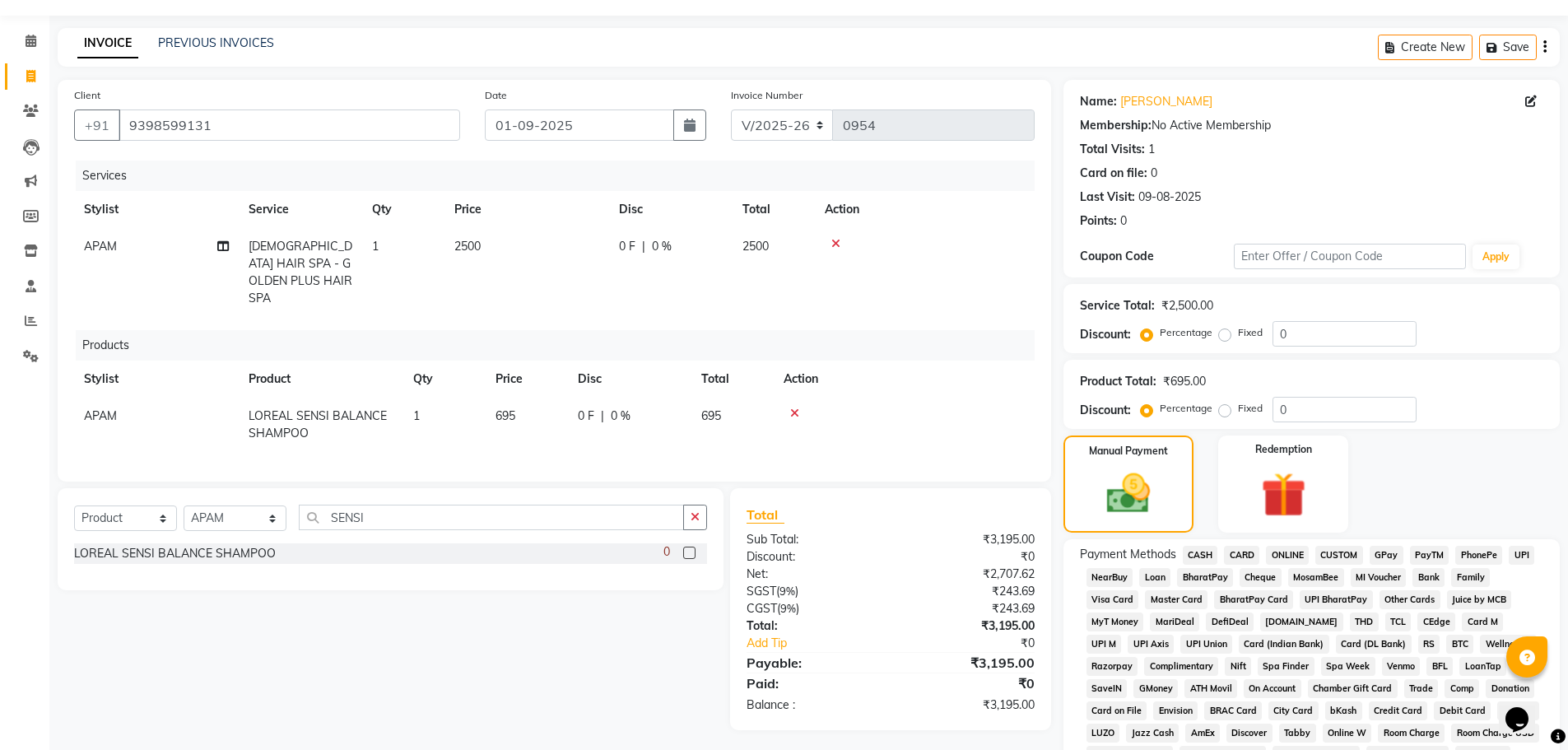
click at [1200, 554] on span "CASH" at bounding box center [1201, 554] width 35 height 19
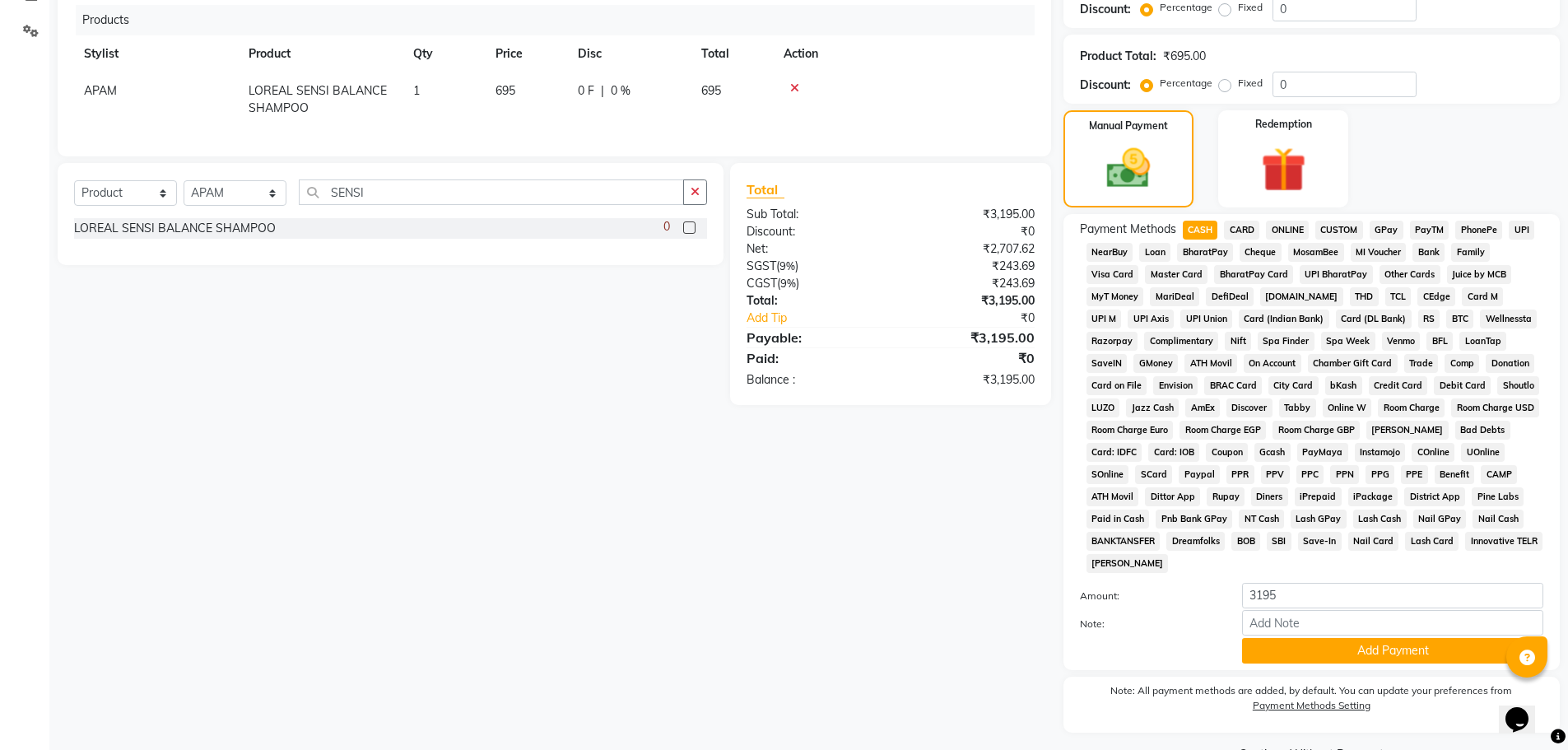
scroll to position [373, 0]
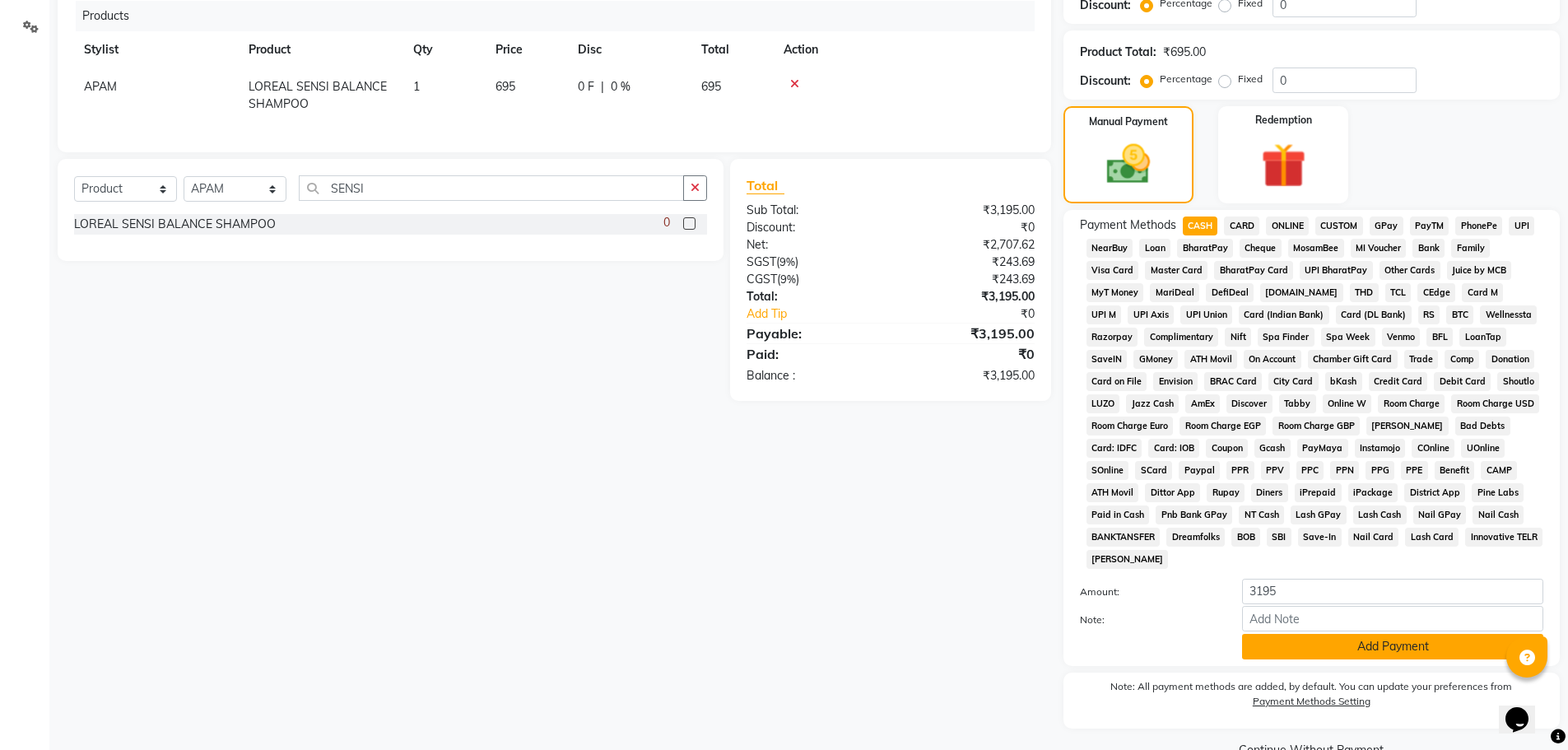
click at [1354, 649] on button "Add Payment" at bounding box center [1392, 646] width 301 height 26
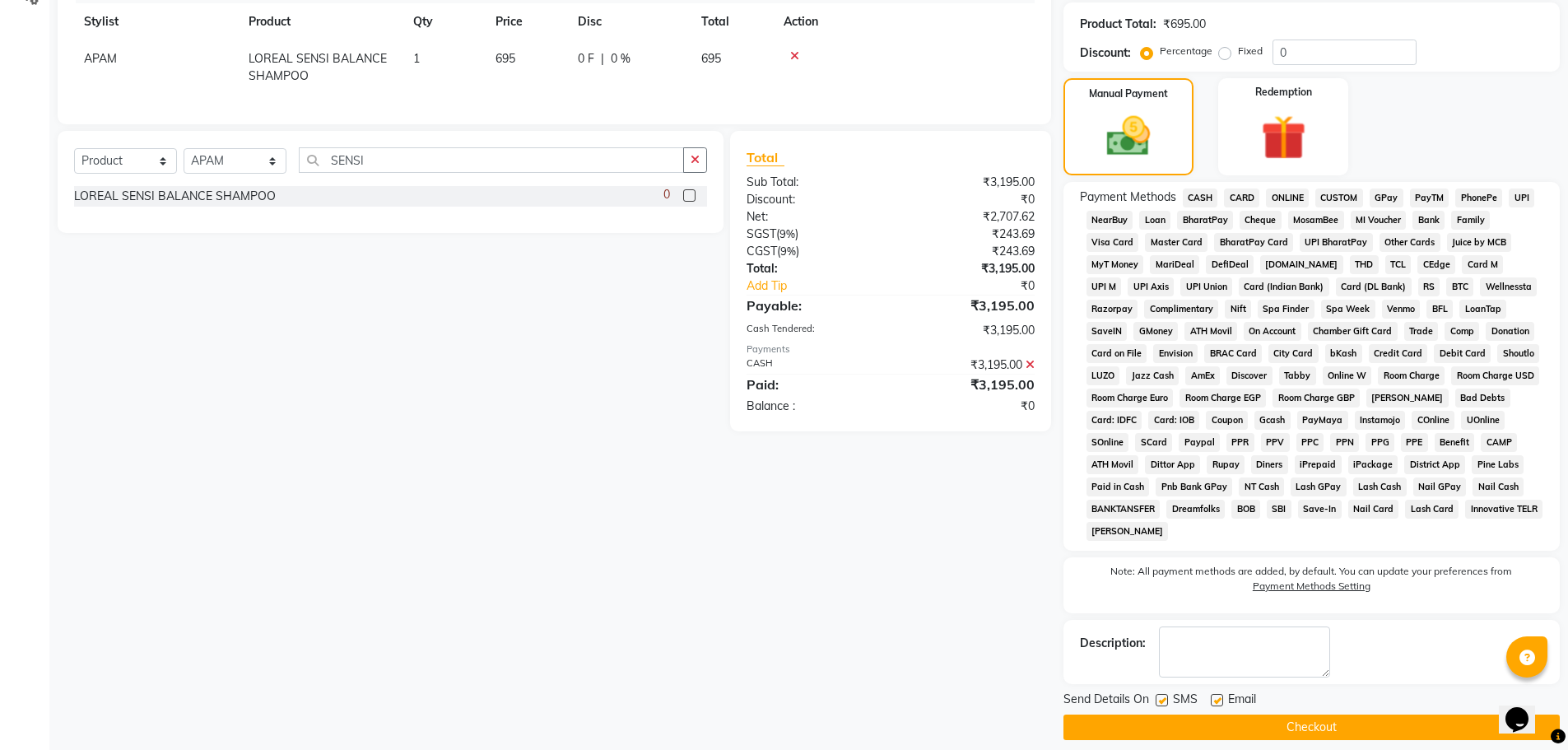
scroll to position [416, 0]
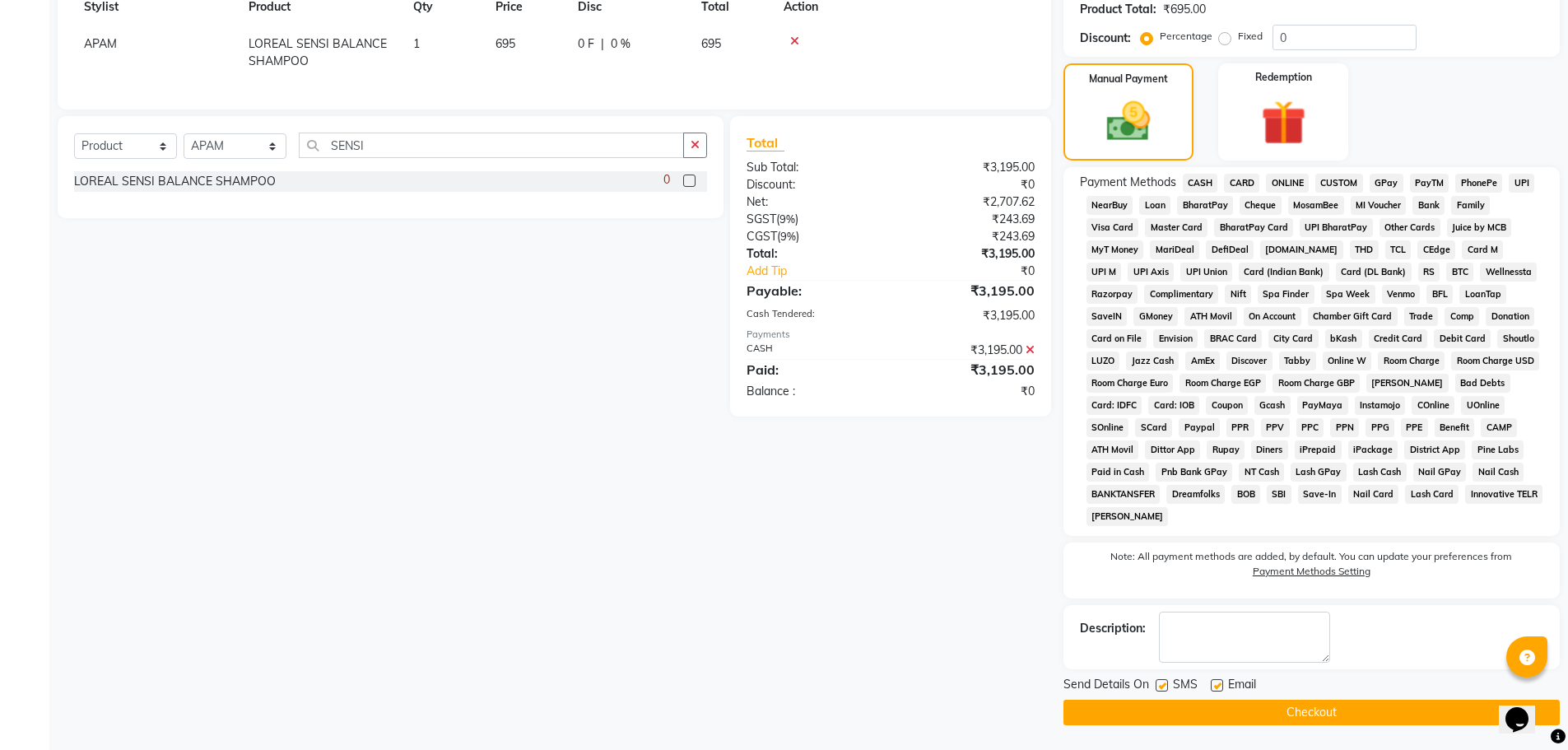
click at [1353, 710] on button "Checkout" at bounding box center [1312, 712] width 497 height 26
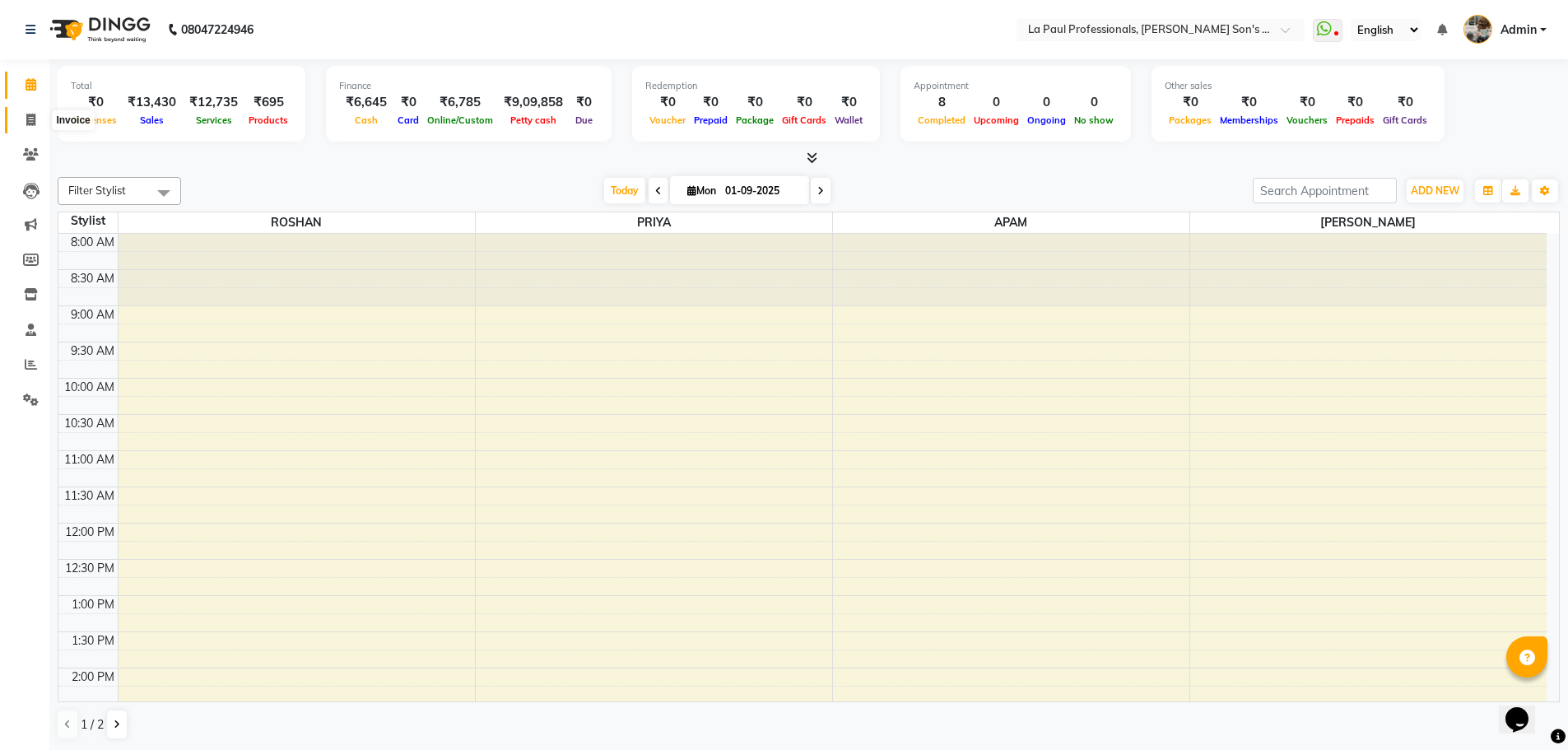
click at [31, 118] on icon at bounding box center [31, 120] width 9 height 12
select select "service"
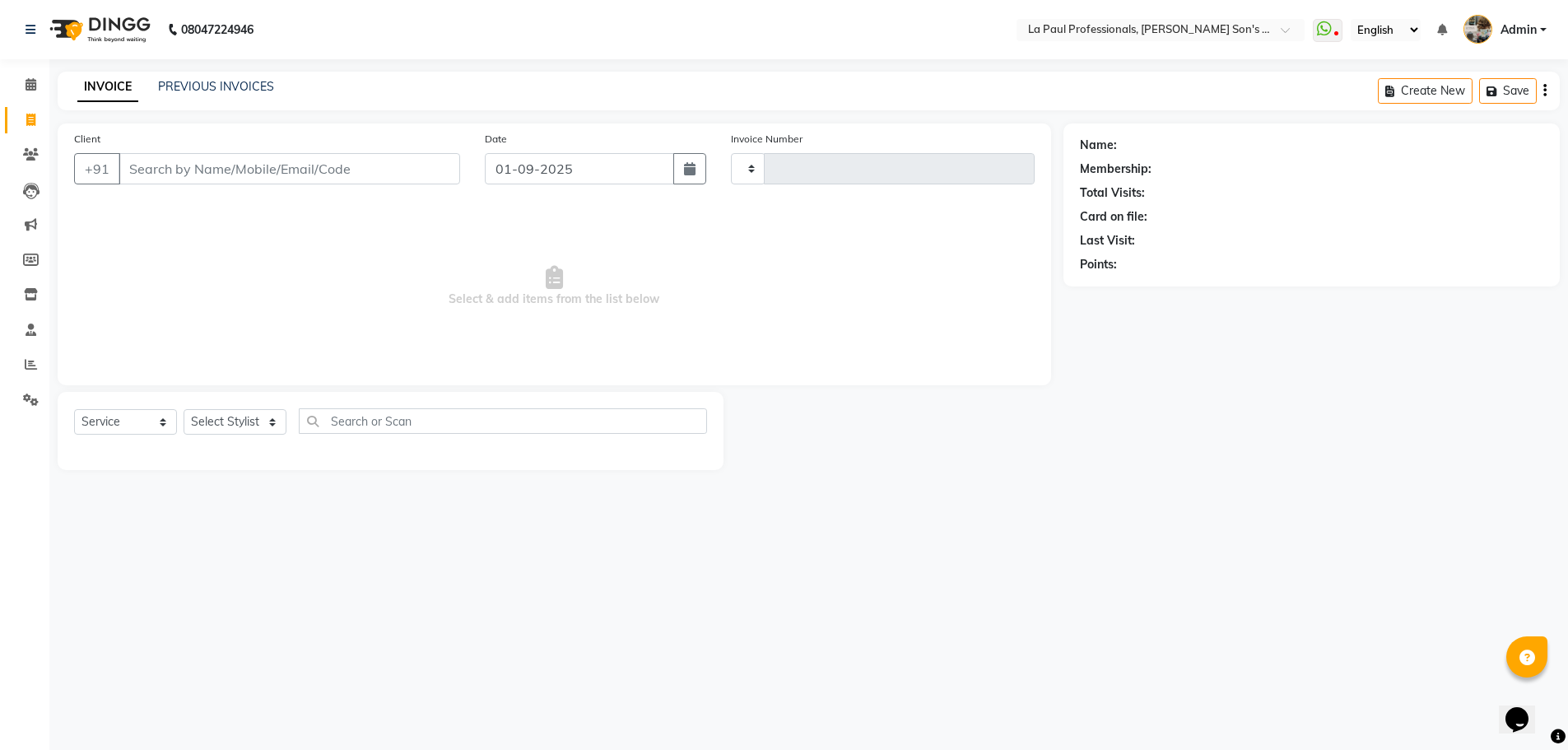
type input "0955"
select select "6271"
click at [203, 86] on link "PREVIOUS INVOICES" at bounding box center [216, 87] width 116 height 15
